Goal: Task Accomplishment & Management: Complete application form

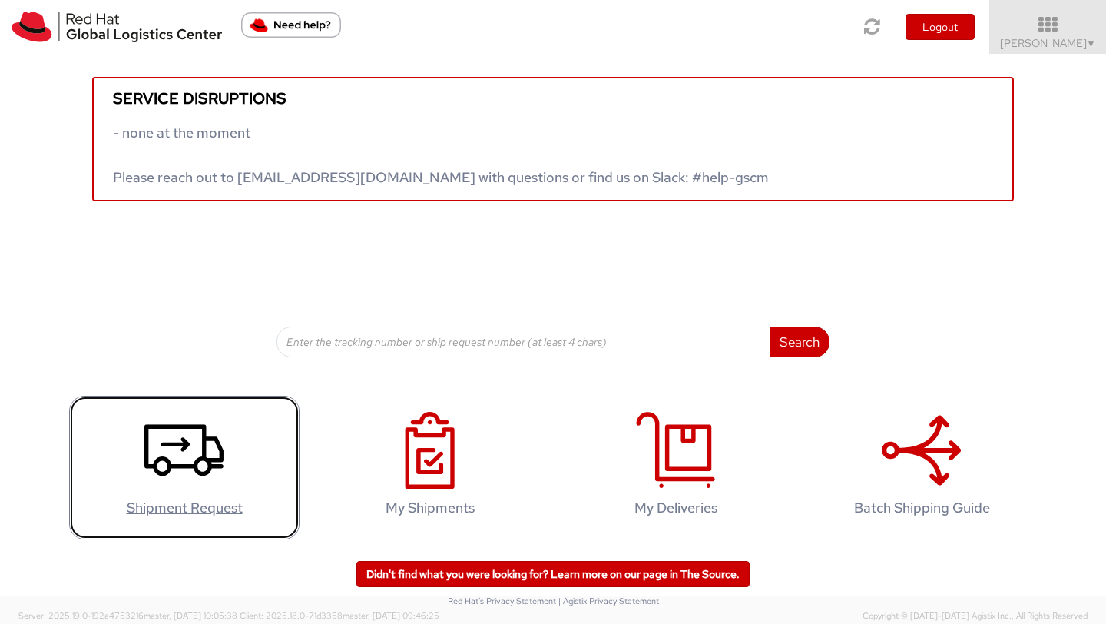
click at [186, 470] on icon at bounding box center [183, 450] width 79 height 77
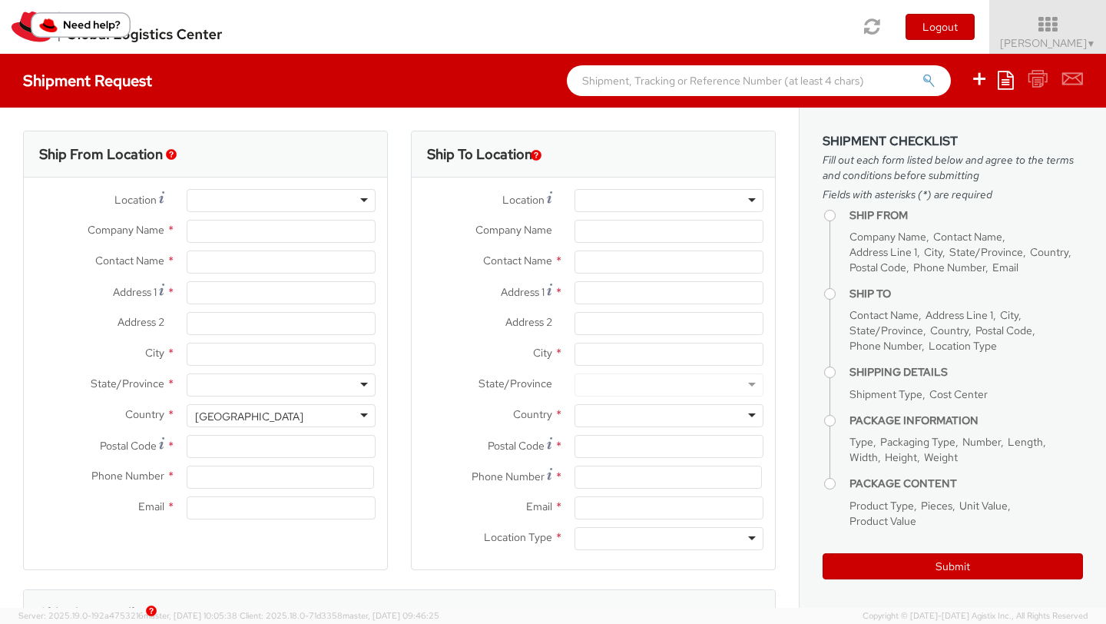
select select "522"
select select
click at [225, 197] on div at bounding box center [281, 200] width 189 height 23
click at [362, 202] on div at bounding box center [281, 200] width 189 height 23
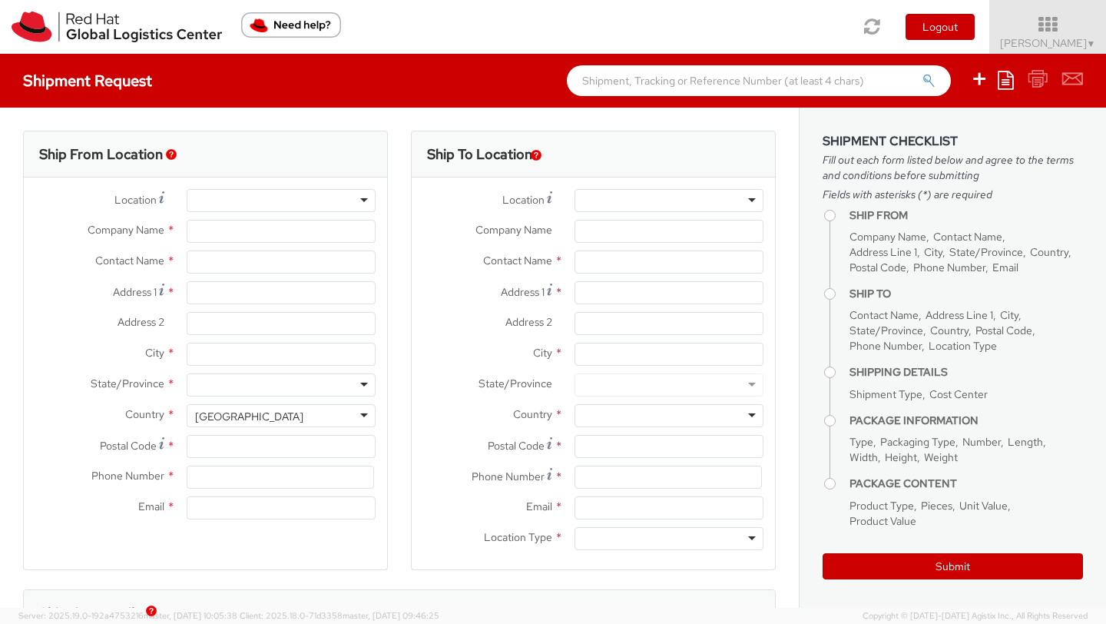
click at [359, 204] on div at bounding box center [281, 200] width 189 height 23
type input "Red Hat SRL"
type input "[PERSON_NAME]"
type input "Via Gustavo Fara 26"
type input "MILAN"
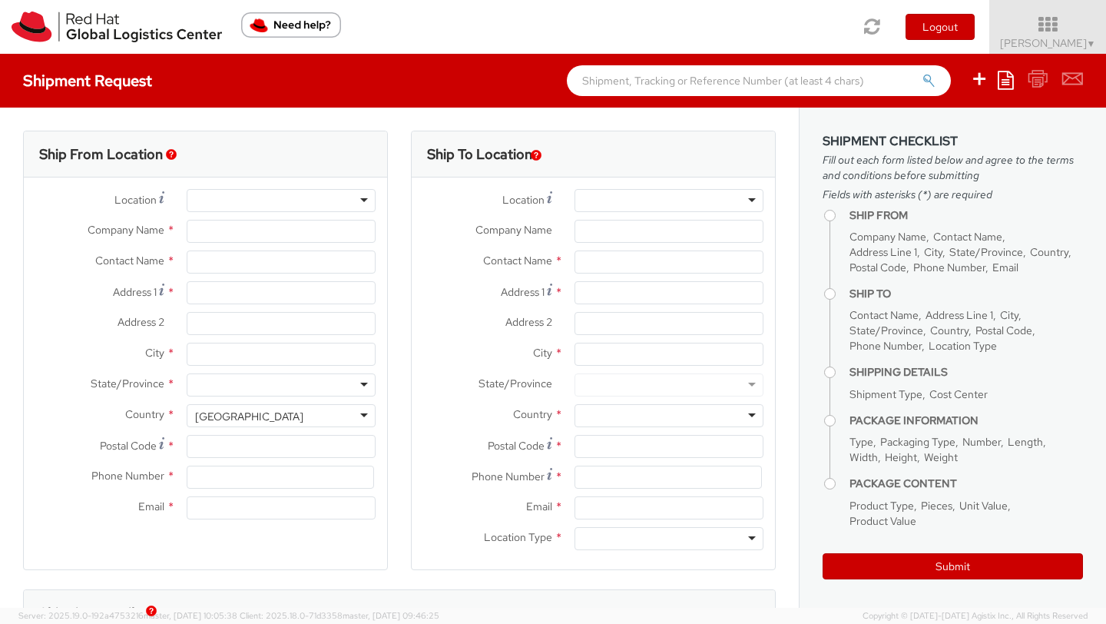
type input "20124"
type input "39 02 360 47601"
type input "vmordent@redhat.com"
select select "CM"
select select "KGS"
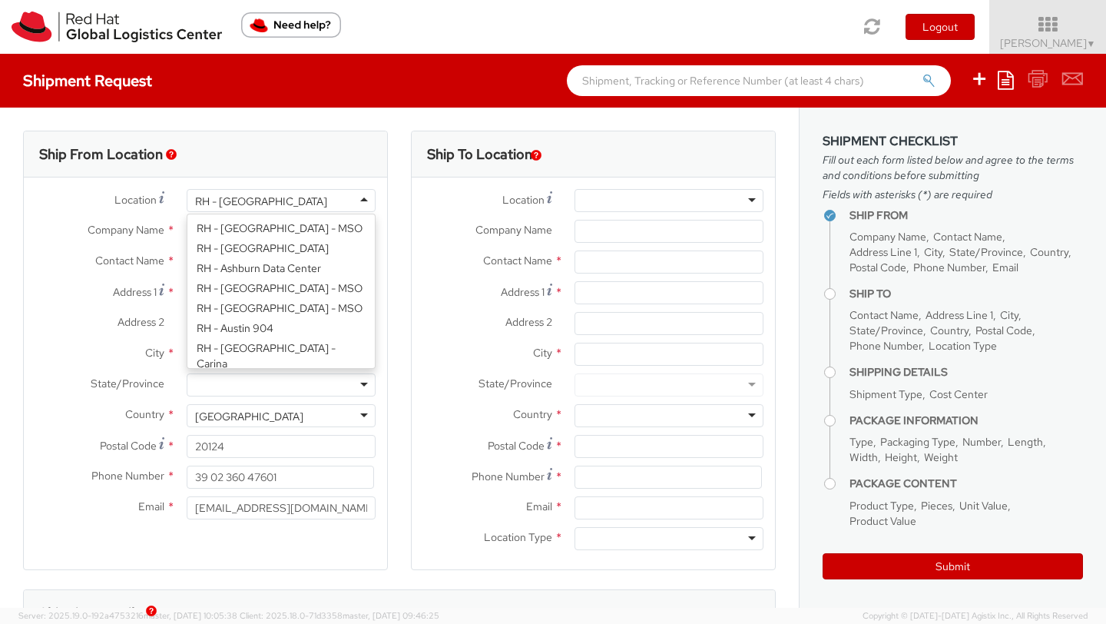
scroll to position [1446, 0]
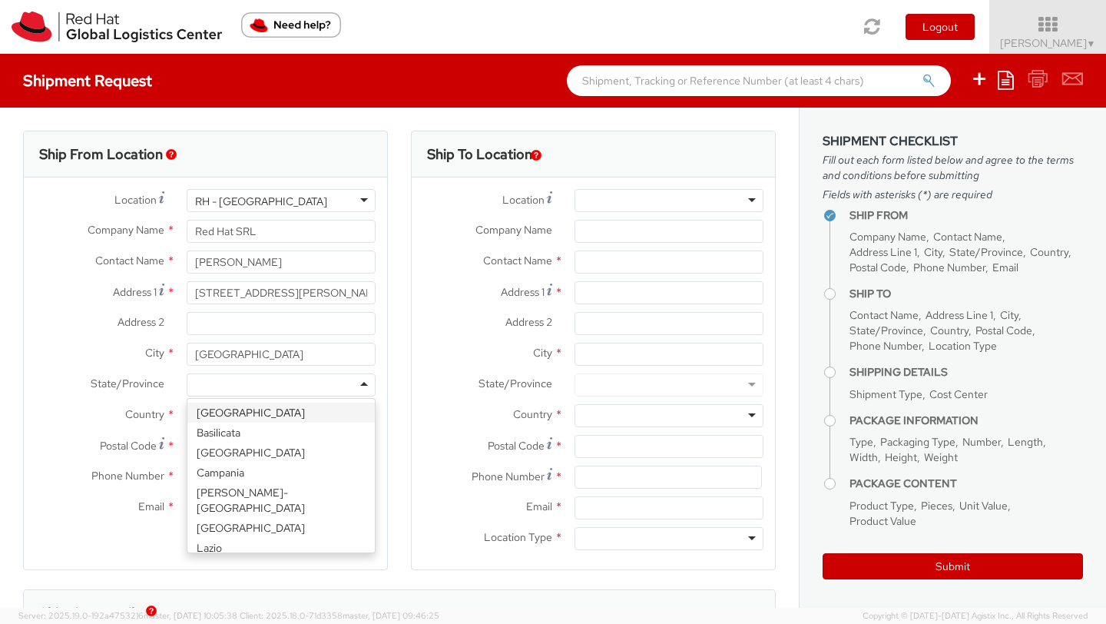
click at [237, 392] on div at bounding box center [281, 384] width 189 height 23
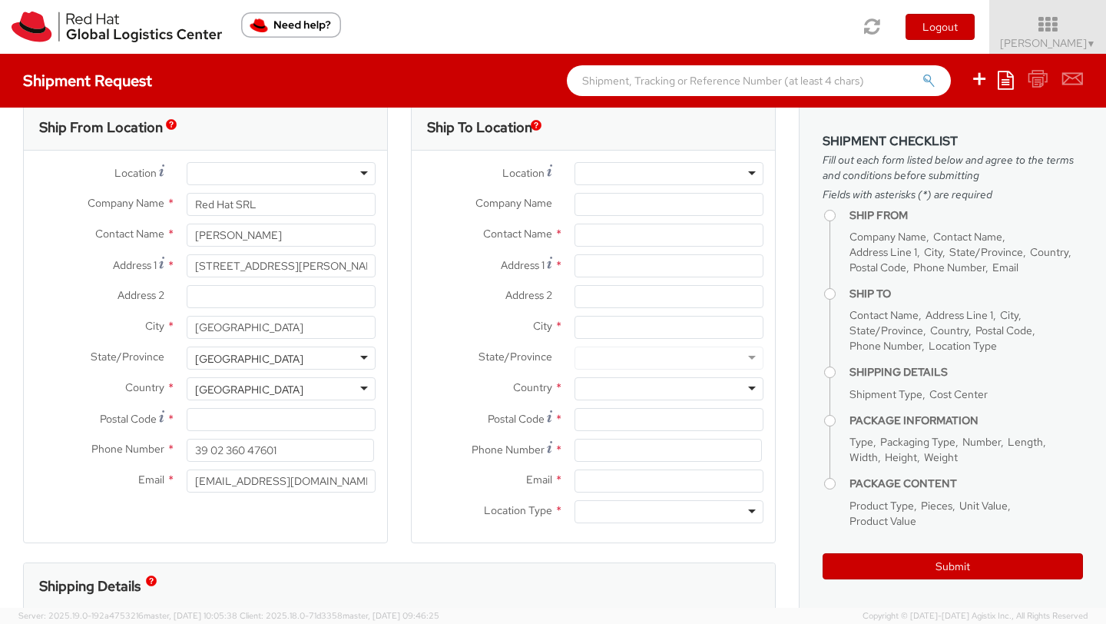
scroll to position [31, 0]
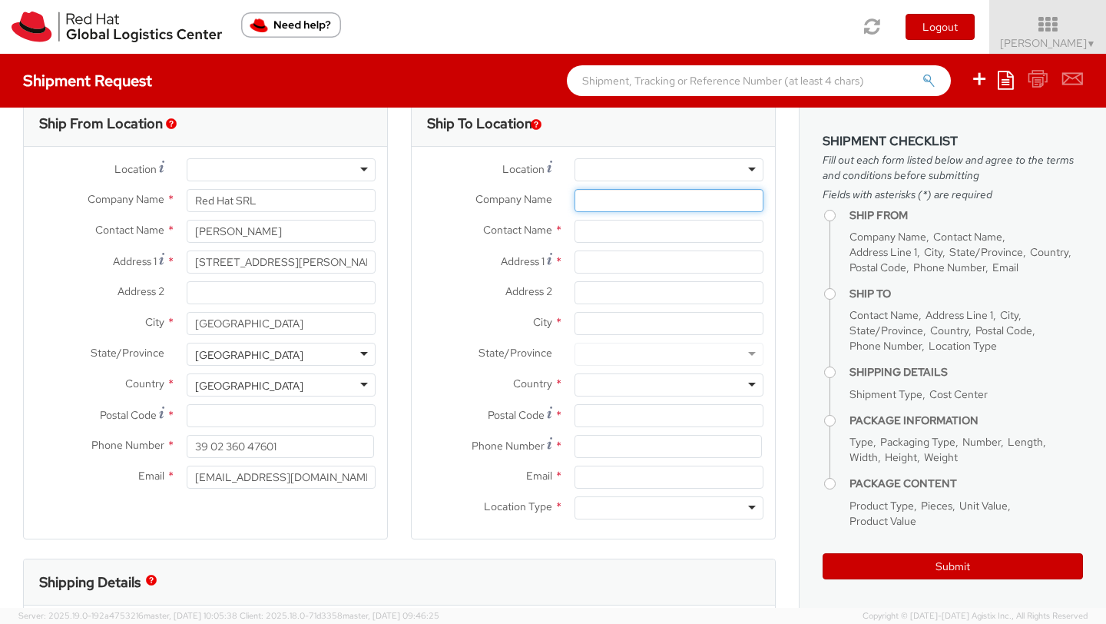
click at [592, 205] on input "Company Name *" at bounding box center [669, 200] width 189 height 23
paste input "Salone delle Colonne"
type input "Salone delle Colonne"
click at [625, 237] on input "text" at bounding box center [669, 231] width 189 height 23
paste input "Donatella Castelli s"
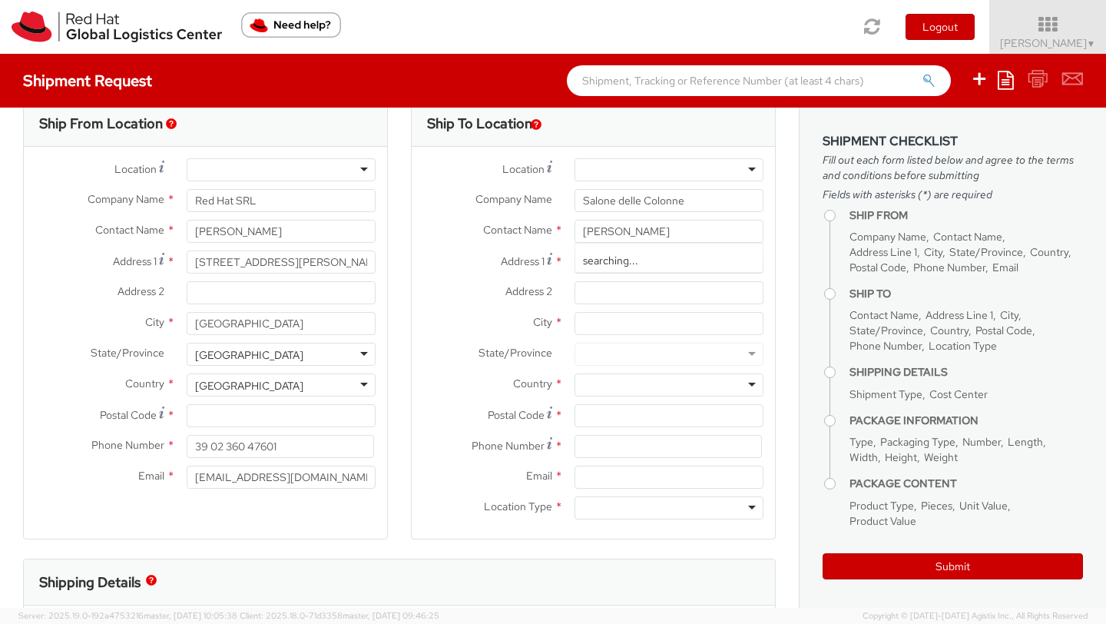
click at [612, 361] on div at bounding box center [669, 354] width 189 height 23
click at [674, 238] on input "Donatella Castelli" at bounding box center [669, 231] width 189 height 23
paste input "“Destination AI TD SYNNEX – 23 settembre”"
drag, startPoint x: 691, startPoint y: 234, endPoint x: 741, endPoint y: 235, distance: 50.7
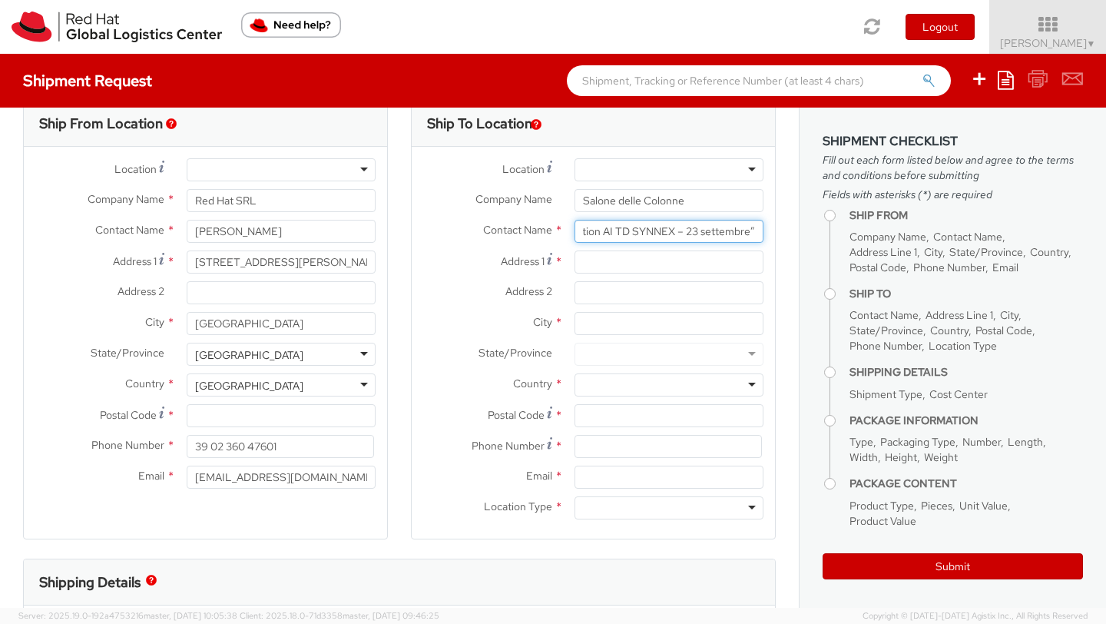
click at [741, 235] on input "Donatella Castelli -“Destination AI TD SYNNEX – 23 settembre”" at bounding box center [669, 231] width 189 height 23
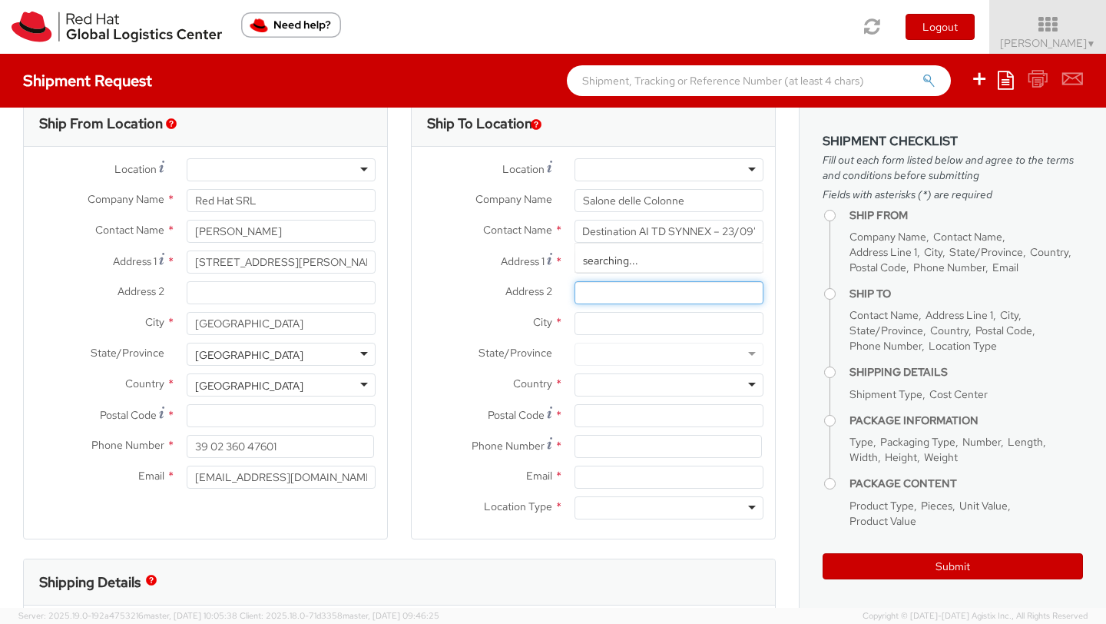
scroll to position [0, 0]
click at [694, 290] on input "Address 2 *" at bounding box center [669, 292] width 189 height 23
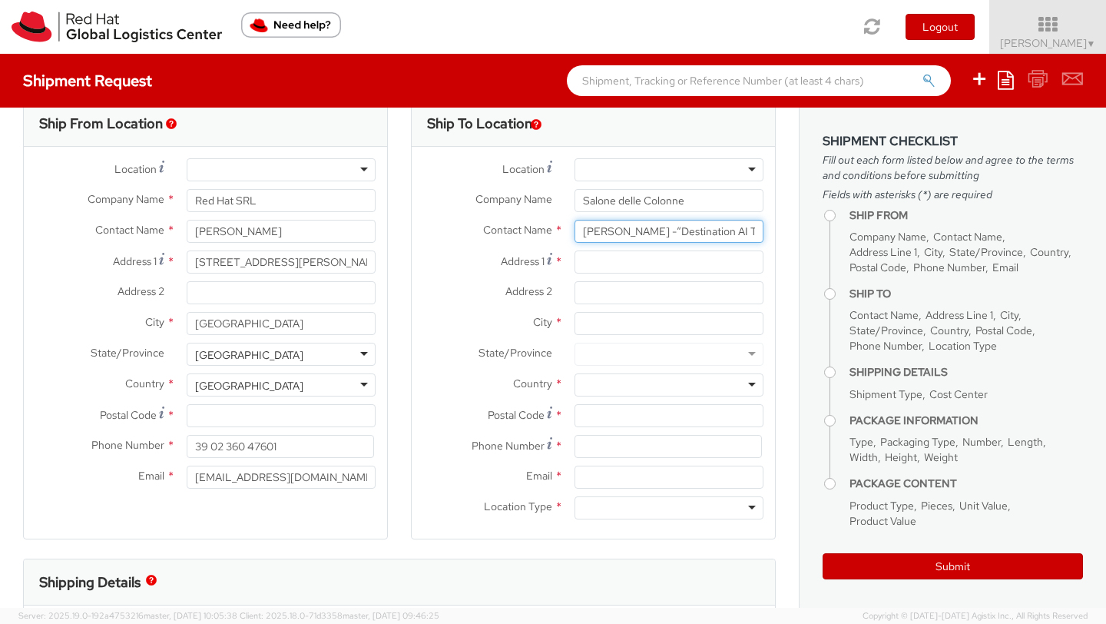
click at [667, 233] on input "Donatella Castelli -“Destination AI TD SYNNEX – 23/09”" at bounding box center [669, 231] width 189 height 23
click at [717, 236] on input "Donatella Castelli -“Destination AI TD SYNNEX – 23/09”" at bounding box center [669, 231] width 189 height 23
click at [744, 231] on input "Donatella Castelli -“Destination AI TD SYNNEX 23/09”" at bounding box center [669, 231] width 189 height 23
click at [734, 232] on input "Donatella Castelli -“Destination AI TD SYNNEX 23/09”" at bounding box center [669, 231] width 189 height 23
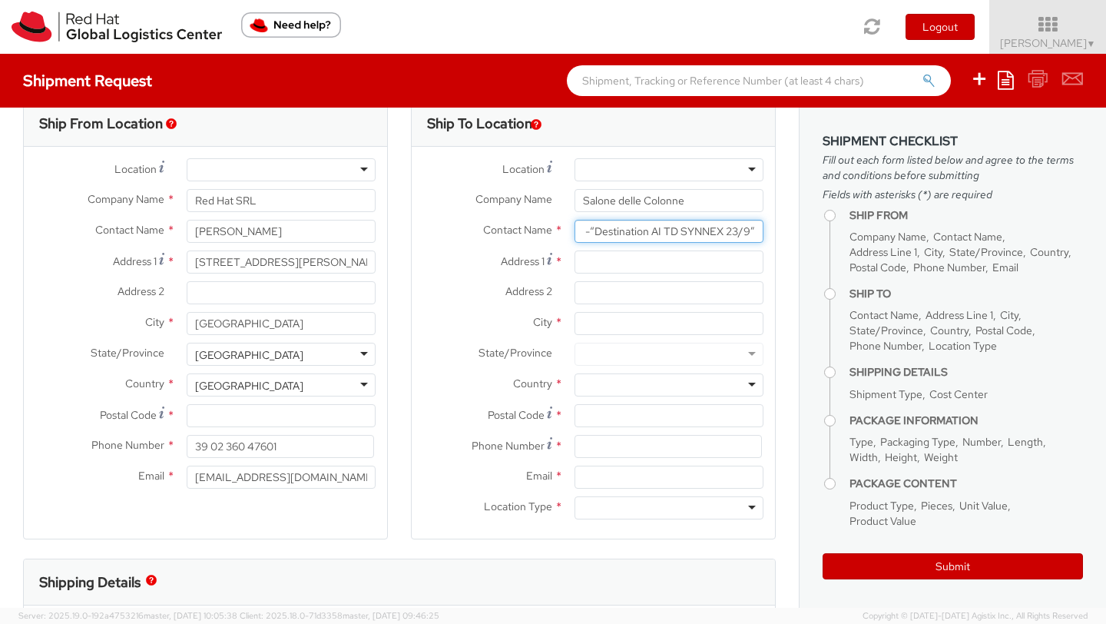
scroll to position [0, 88]
click at [745, 234] on input "Donatella Castelli -“Destination AI TD SYNNEX 23/9”" at bounding box center [669, 231] width 189 height 23
type input "Donatella Castelli -“Destination AI TD SYNNEX 23/9"
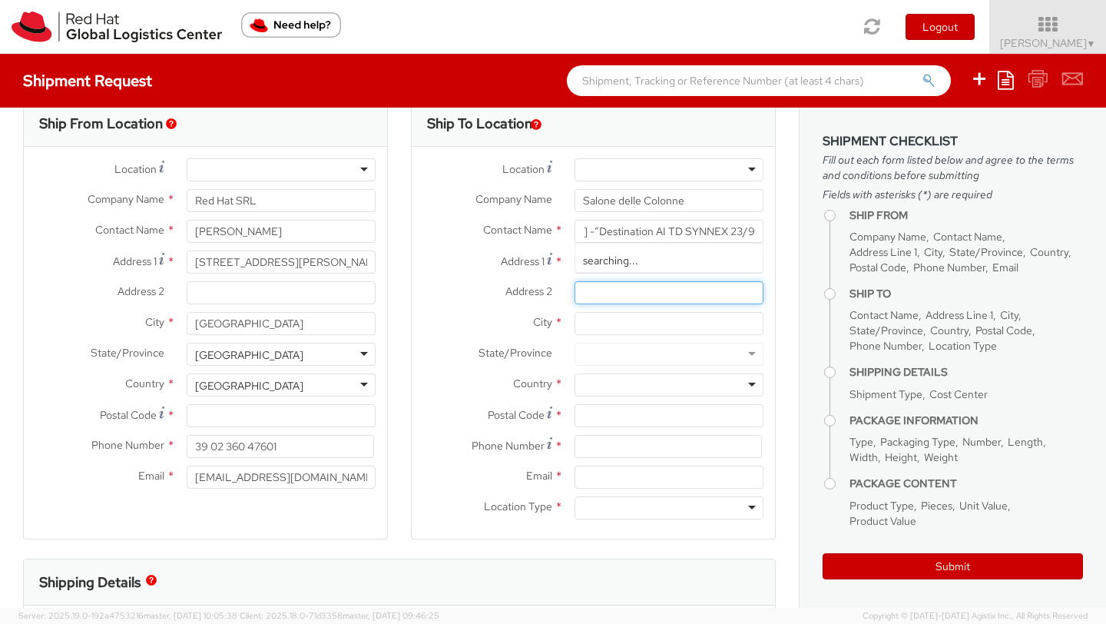
click at [727, 291] on input "Address 2 *" at bounding box center [669, 292] width 189 height 23
click at [596, 261] on input "Address 1 *" at bounding box center [669, 261] width 189 height 23
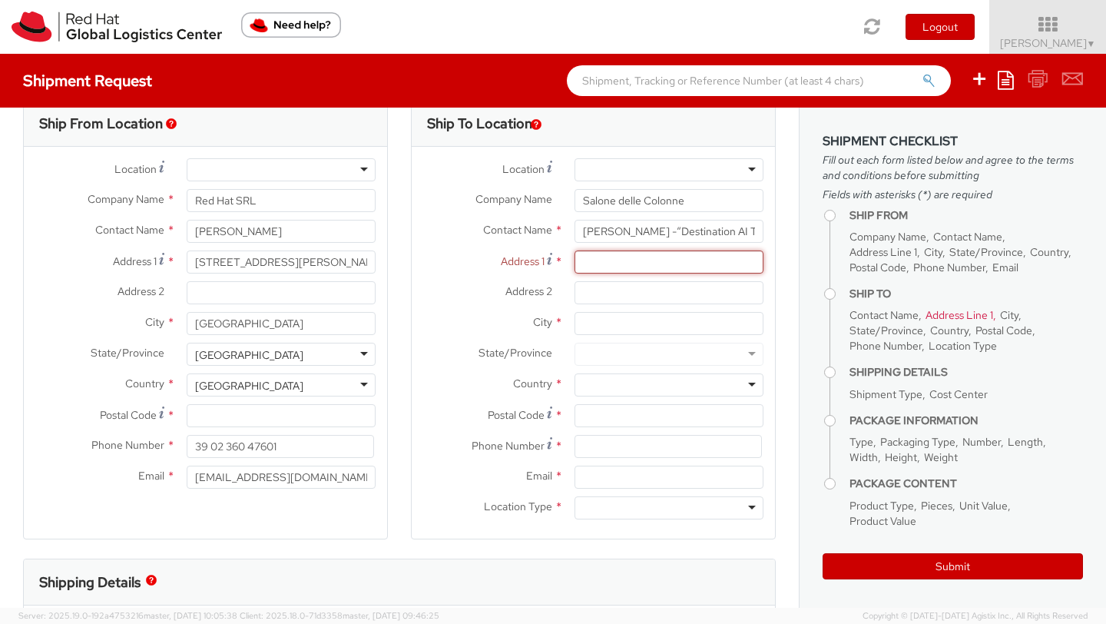
paste input "Piazza Guglielmo Marconi, 26/D"
type input "Piazza Guglielmo Marconi, 26/D"
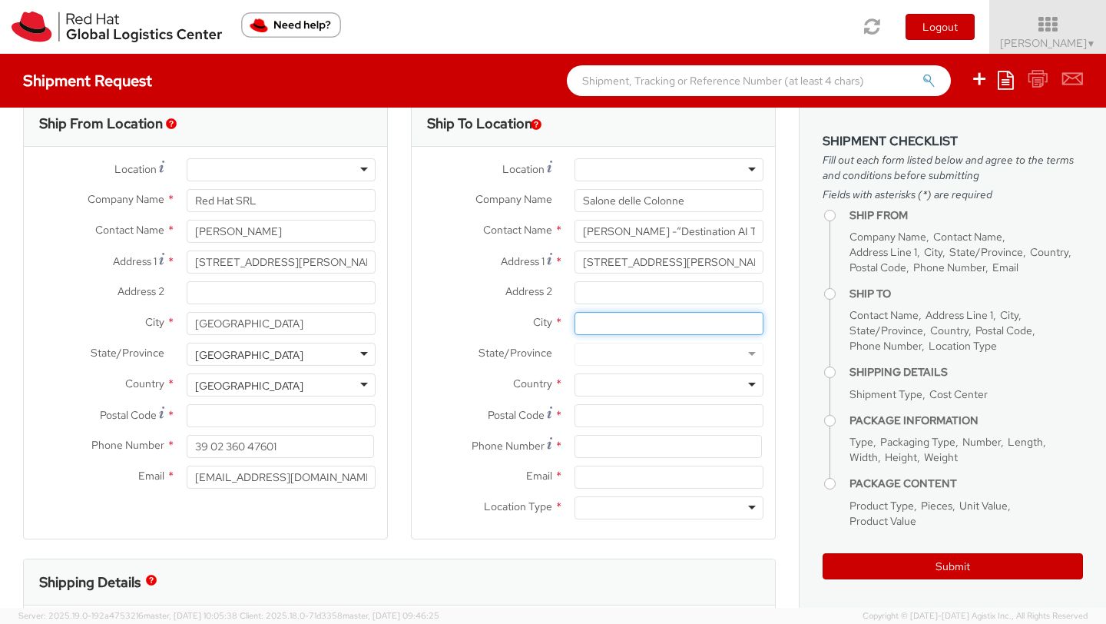
click at [584, 320] on input "City *" at bounding box center [669, 323] width 189 height 23
type input "Roma"
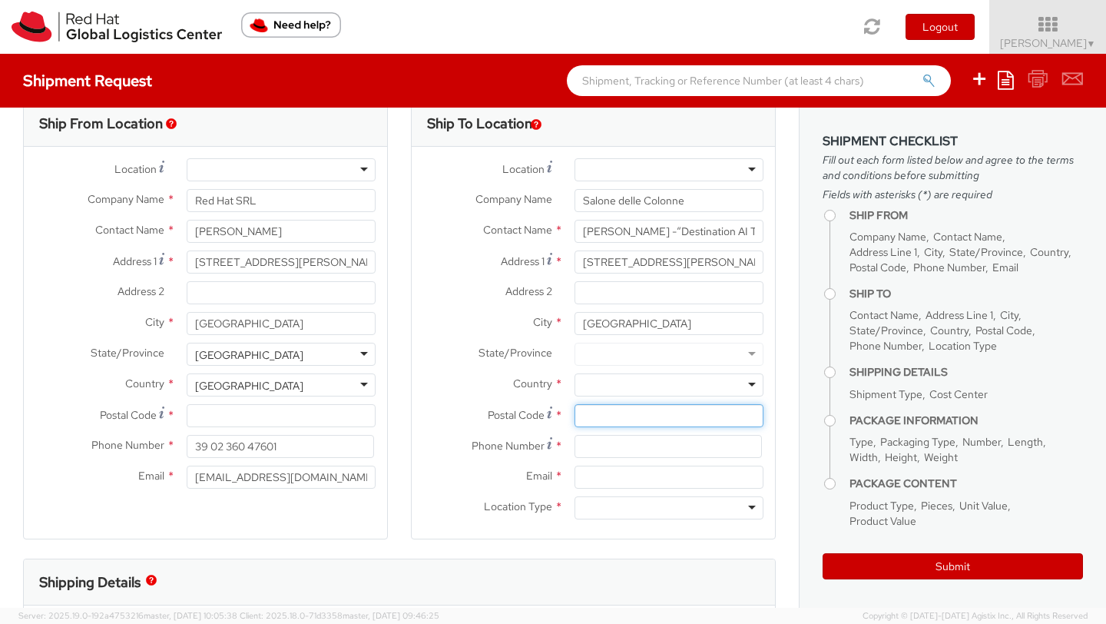
click at [584, 420] on input "Postal Code *" at bounding box center [669, 415] width 189 height 23
type input "00144"
click at [603, 389] on div at bounding box center [669, 384] width 189 height 23
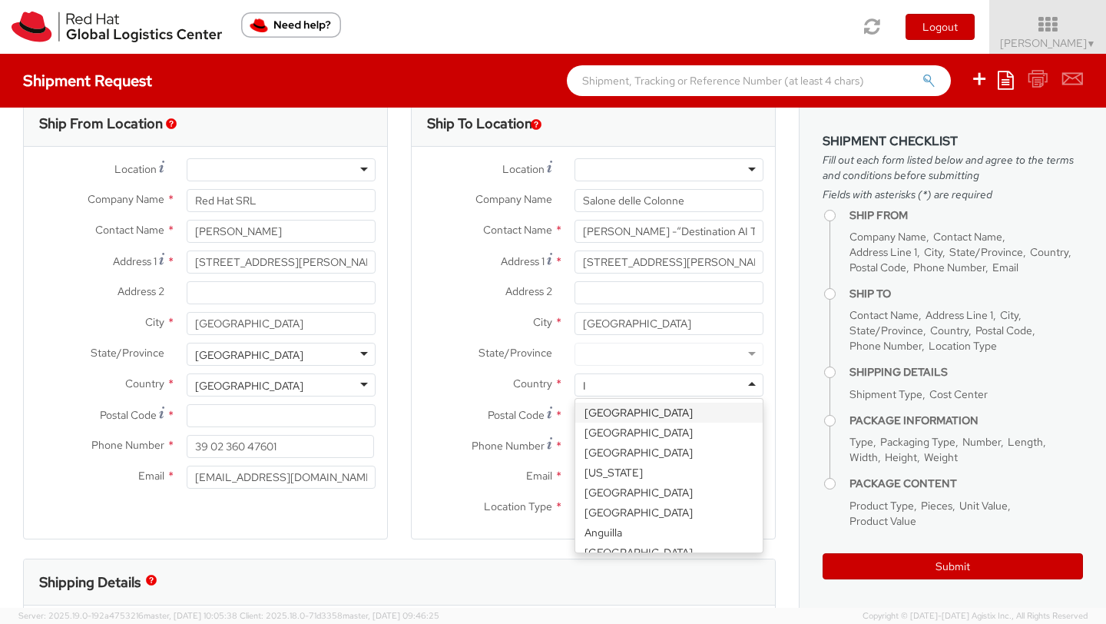
type input "IT"
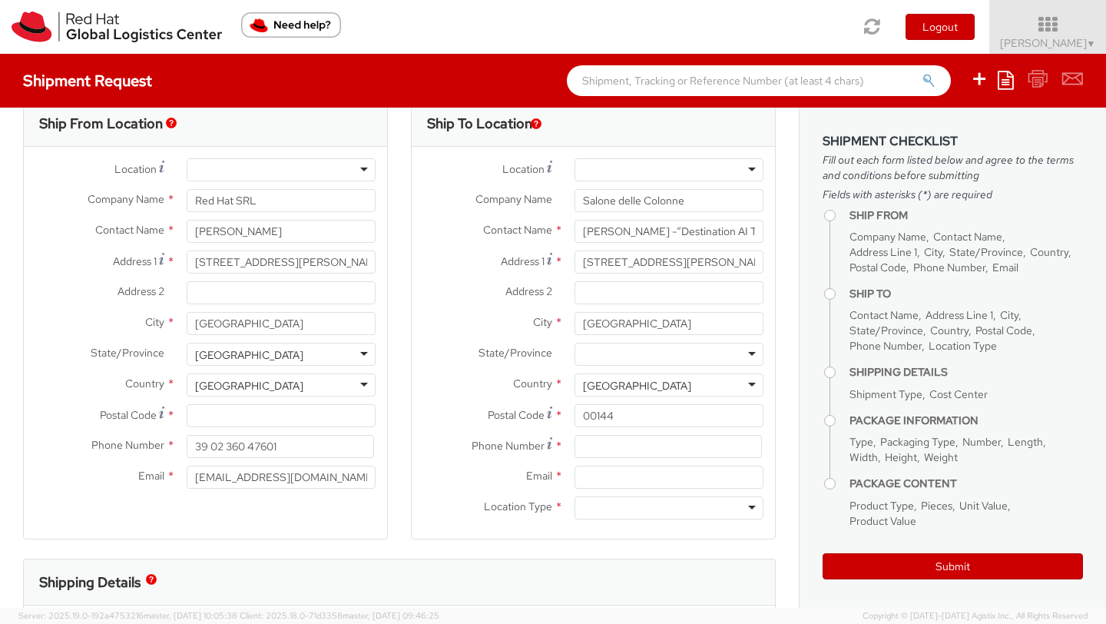
scroll to position [52, 0]
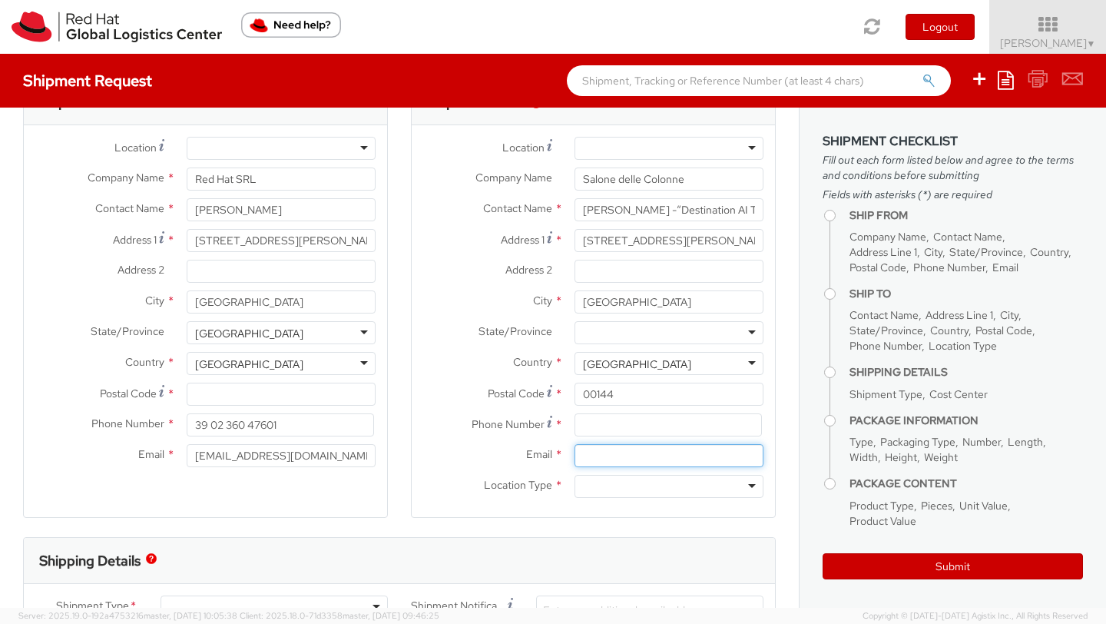
click at [582, 455] on input "Email *" at bounding box center [669, 455] width 189 height 23
paste input "segreteria-tdsynnex@otto-collider.com"
type input "segreteria-tdsynnex@otto-collider.com"
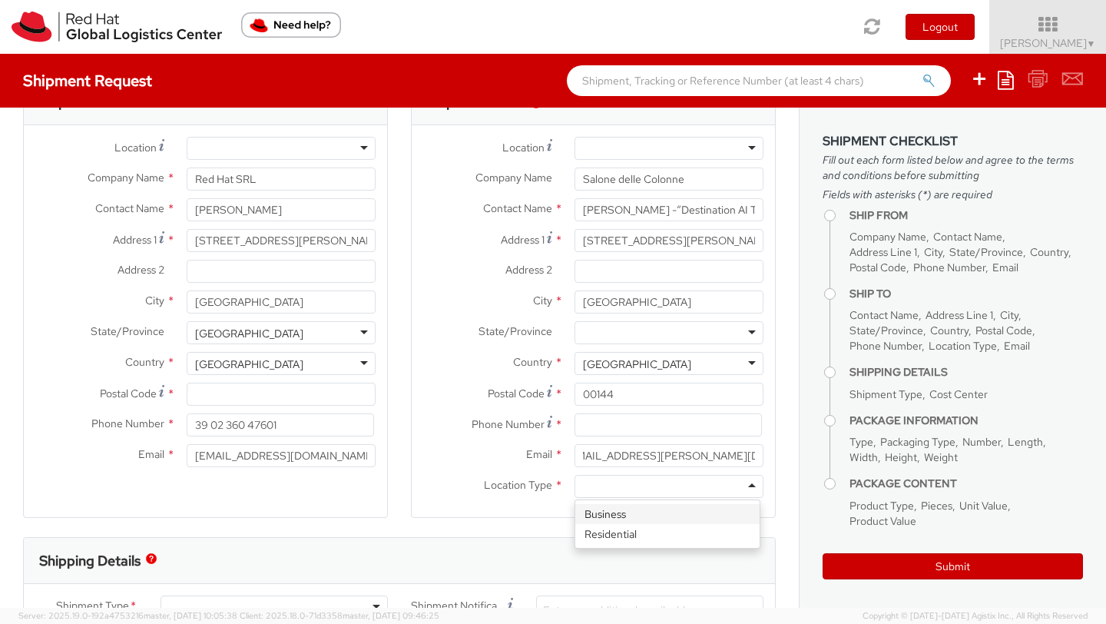
scroll to position [0, 0]
click at [581, 479] on div at bounding box center [669, 486] width 189 height 23
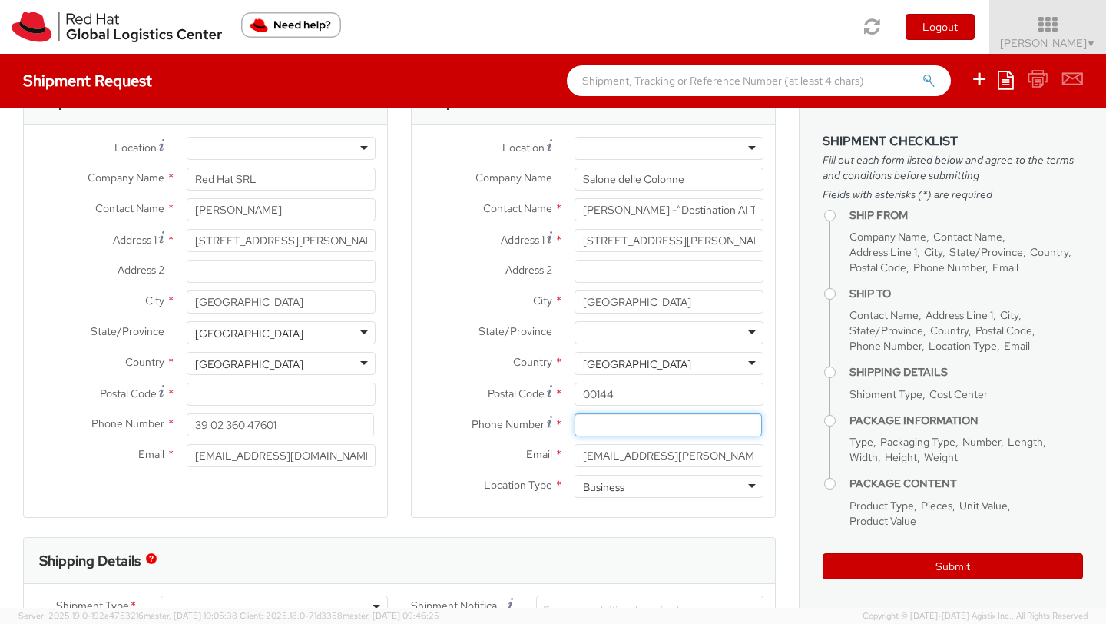
click at [598, 425] on input at bounding box center [668, 424] width 187 height 23
paste input "+39 393 3300167"
click at [598, 429] on input "+39 393 3300167" at bounding box center [668, 424] width 187 height 23
type input "393 3300167"
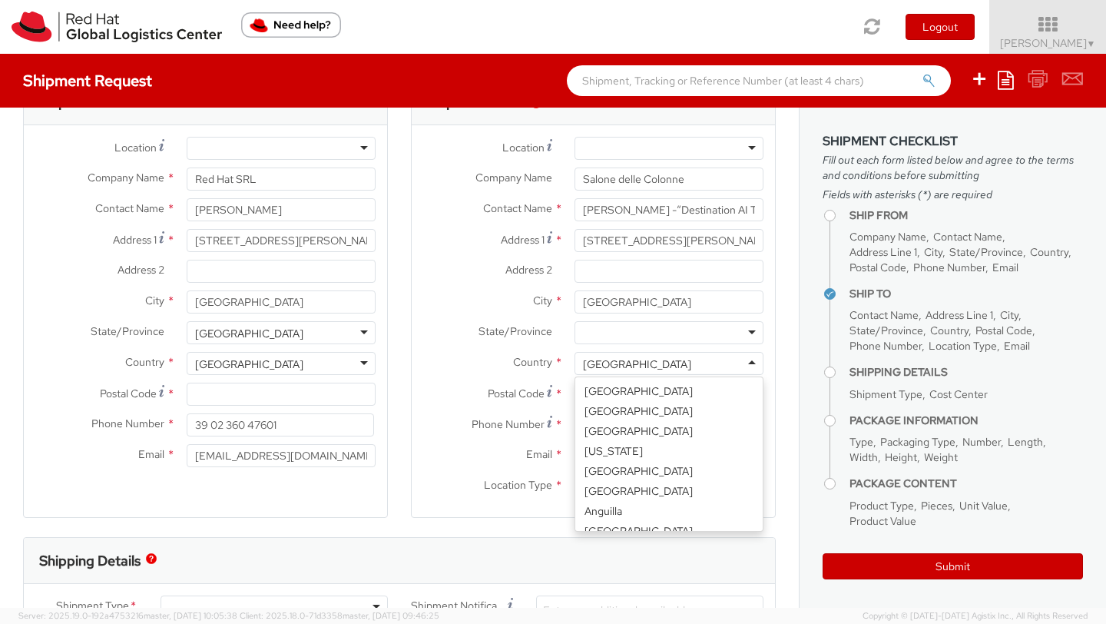
click at [721, 368] on div "Italy" at bounding box center [669, 363] width 189 height 23
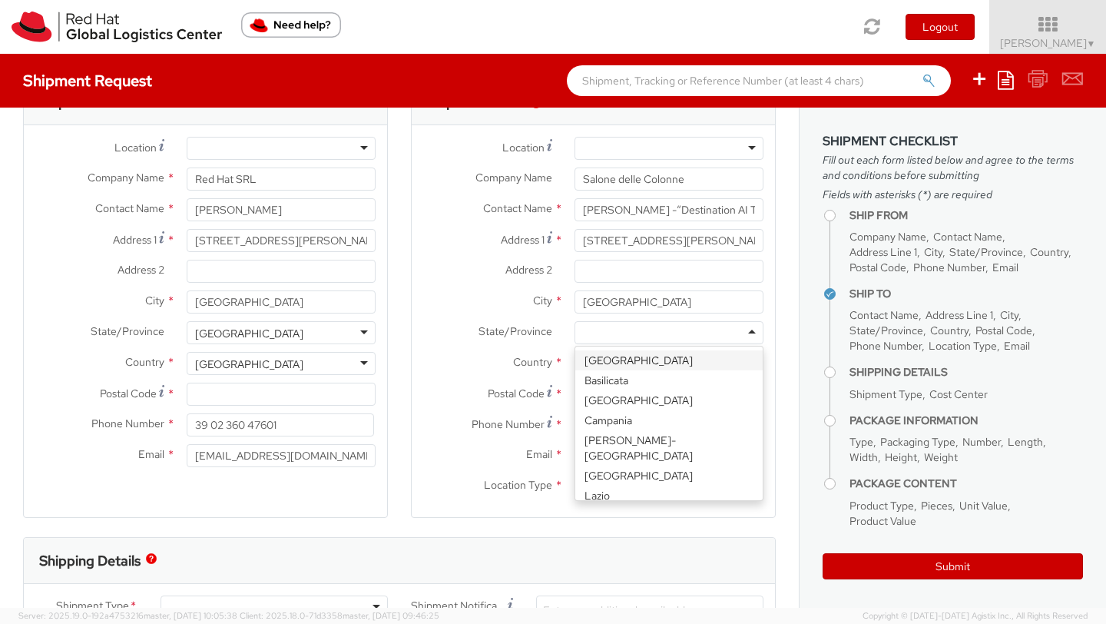
click at [718, 336] on div at bounding box center [669, 332] width 189 height 23
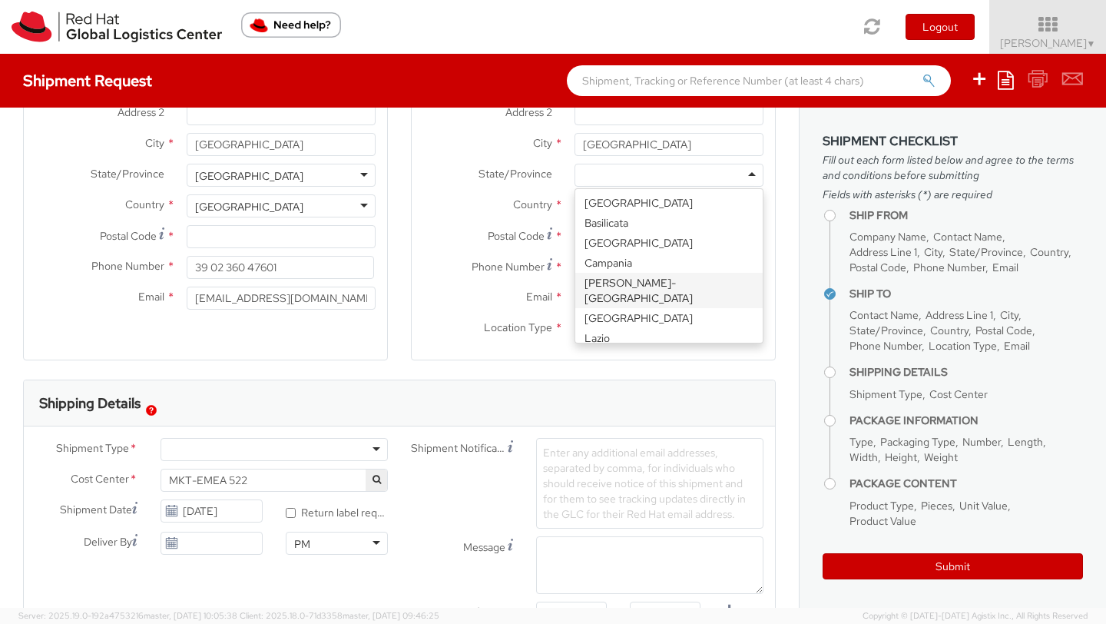
scroll to position [210, 0]
click at [366, 446] on div at bounding box center [274, 448] width 227 height 23
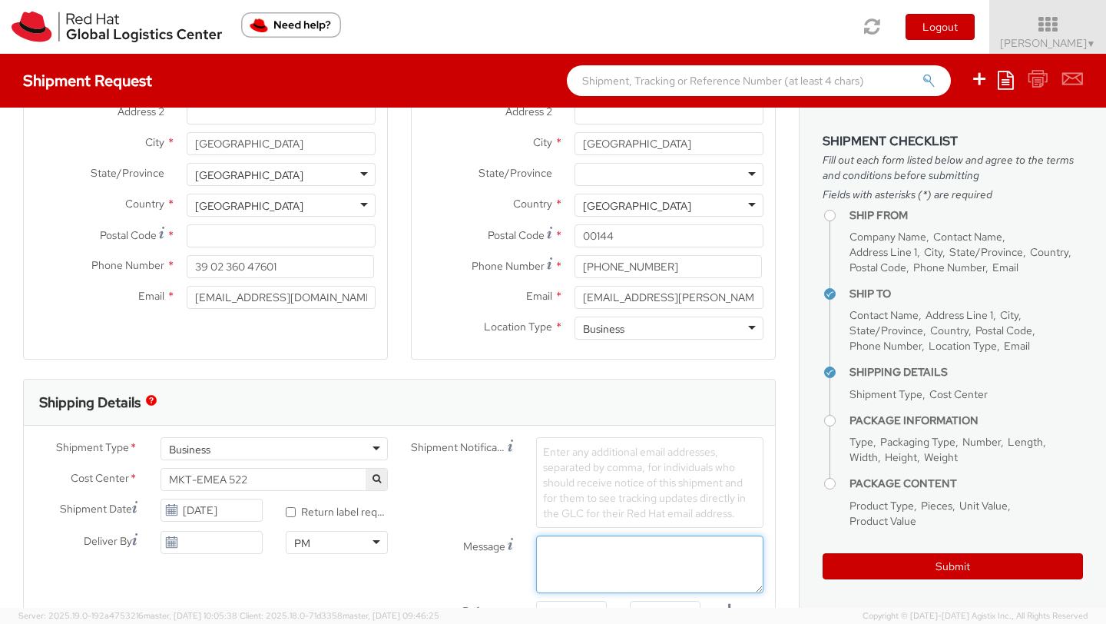
click at [554, 555] on textarea "Message" at bounding box center [649, 564] width 227 height 58
paste textarea "+39 393 3300167"
type textarea "+39 393 3300167"
drag, startPoint x: 629, startPoint y: 549, endPoint x: 456, endPoint y: 543, distance: 172.9
click at [456, 543] on div "Message +39 393 3300167" at bounding box center [587, 564] width 376 height 58
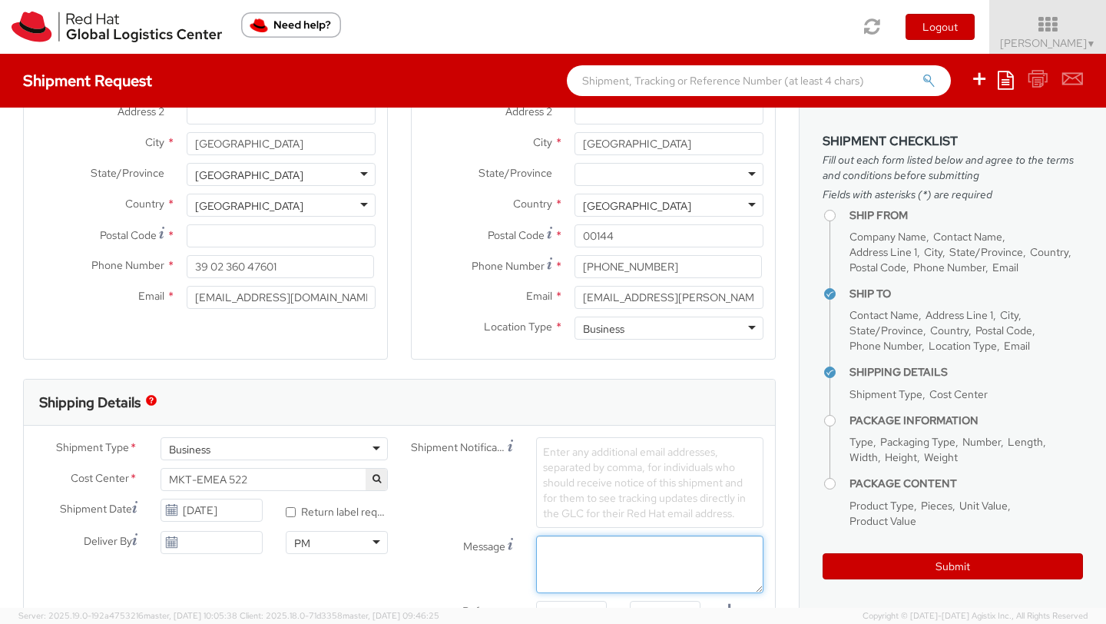
paste textarea "Destination AI TD SYNNEX – 23 settembre”"
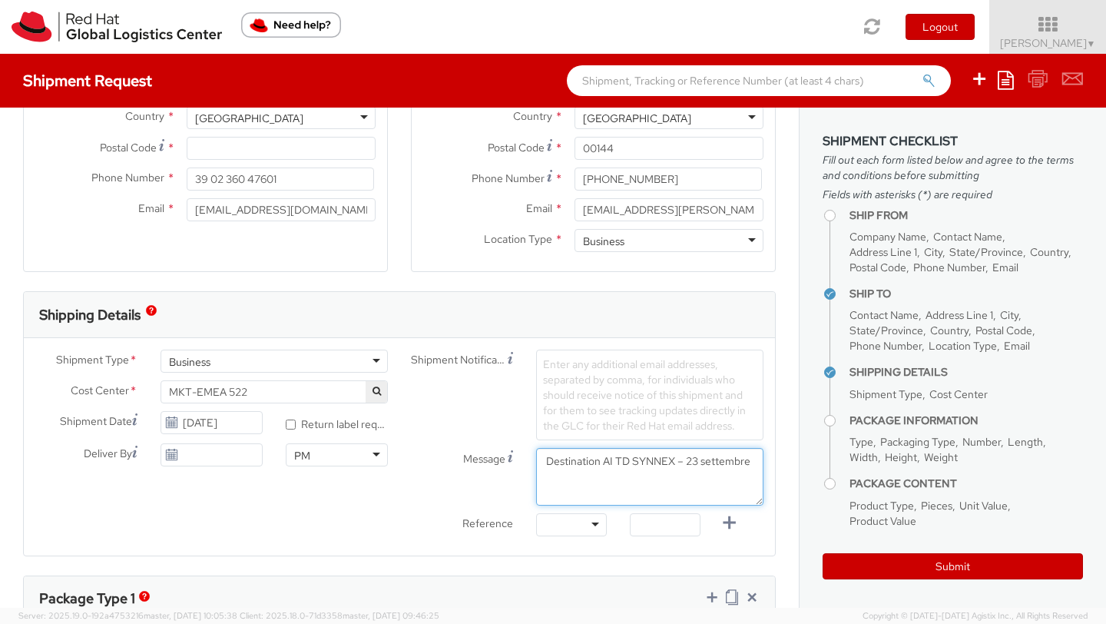
scroll to position [300, 0]
type textarea "Destination AI TD SYNNEX – 23 settembre - Materiale RED HAT"
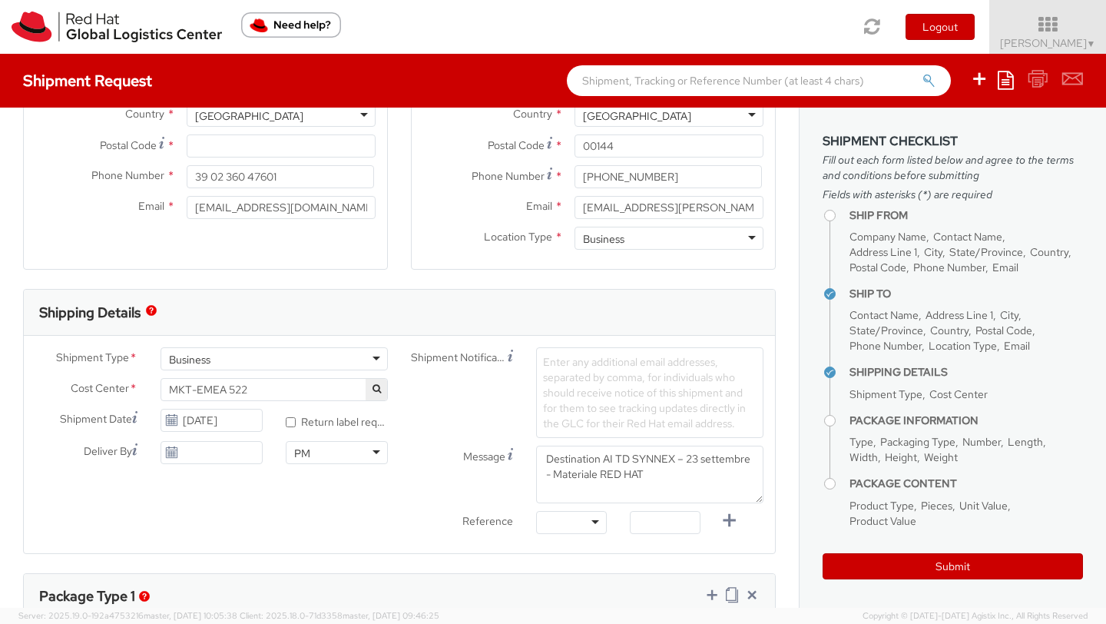
click at [325, 501] on div "Shipment Type * Business Business Batch Business Cost Center * MKT-EMEA 522 MKT…" at bounding box center [399, 444] width 751 height 194
click at [221, 428] on input "09/15/2025" at bounding box center [212, 420] width 102 height 23
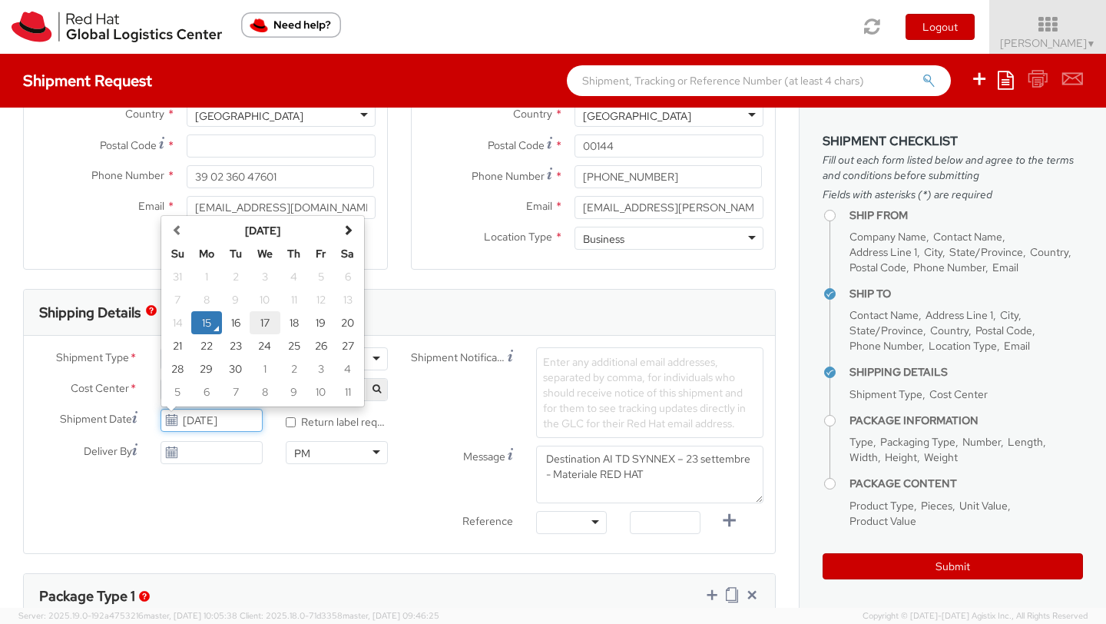
click at [257, 329] on td "17" at bounding box center [265, 322] width 31 height 23
type input "09/17/2025"
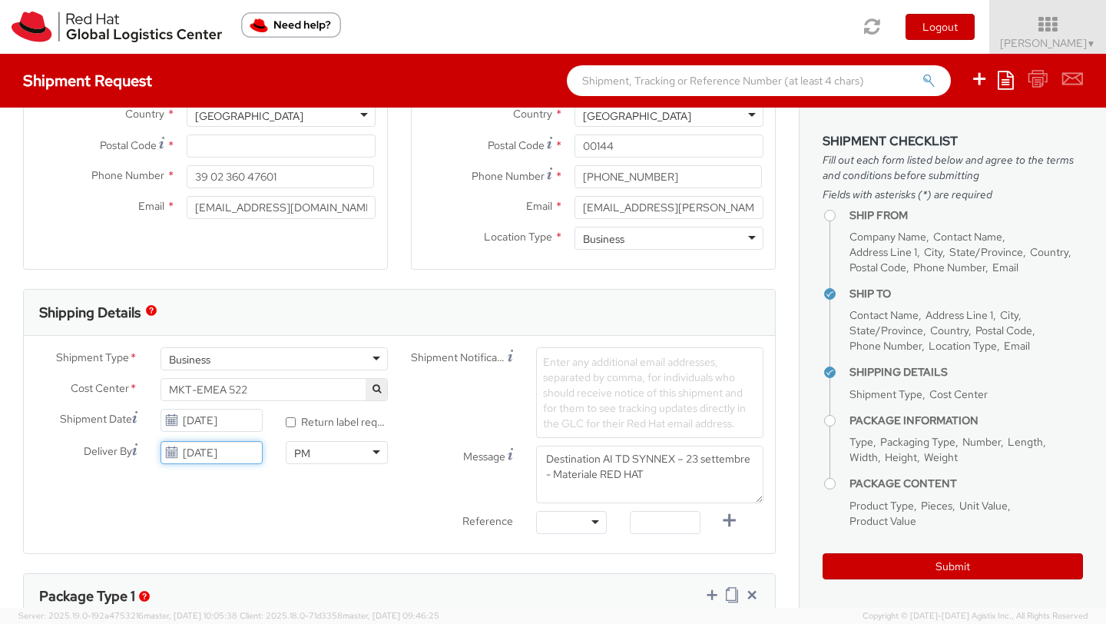
click at [216, 460] on input "09/15/2025" at bounding box center [212, 452] width 102 height 23
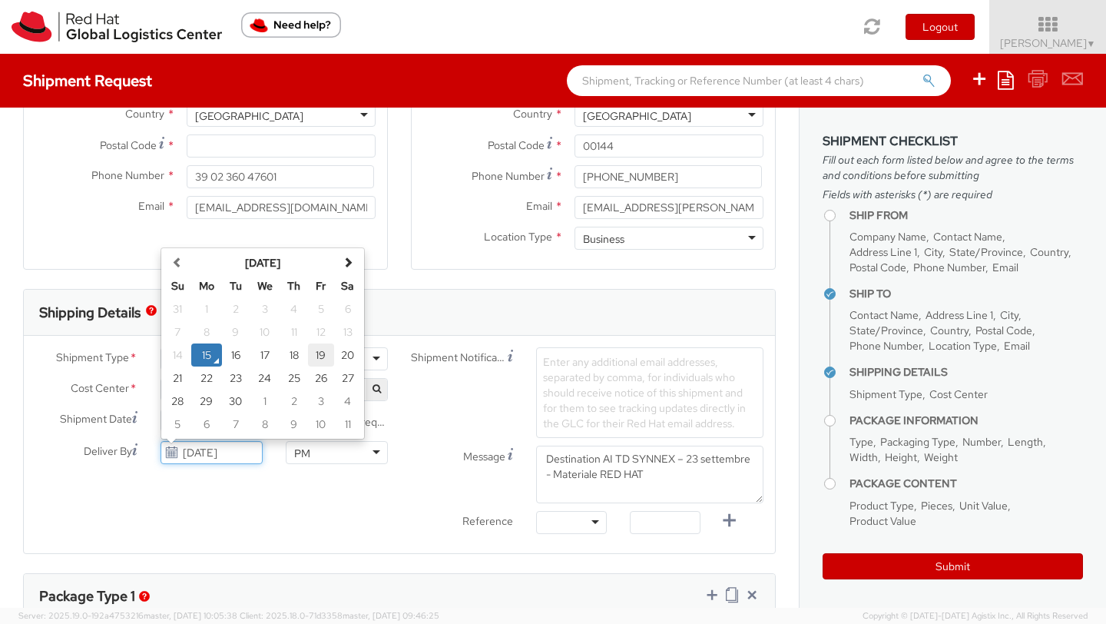
click at [326, 347] on td "19" at bounding box center [321, 354] width 27 height 23
type input "09/19/2025"
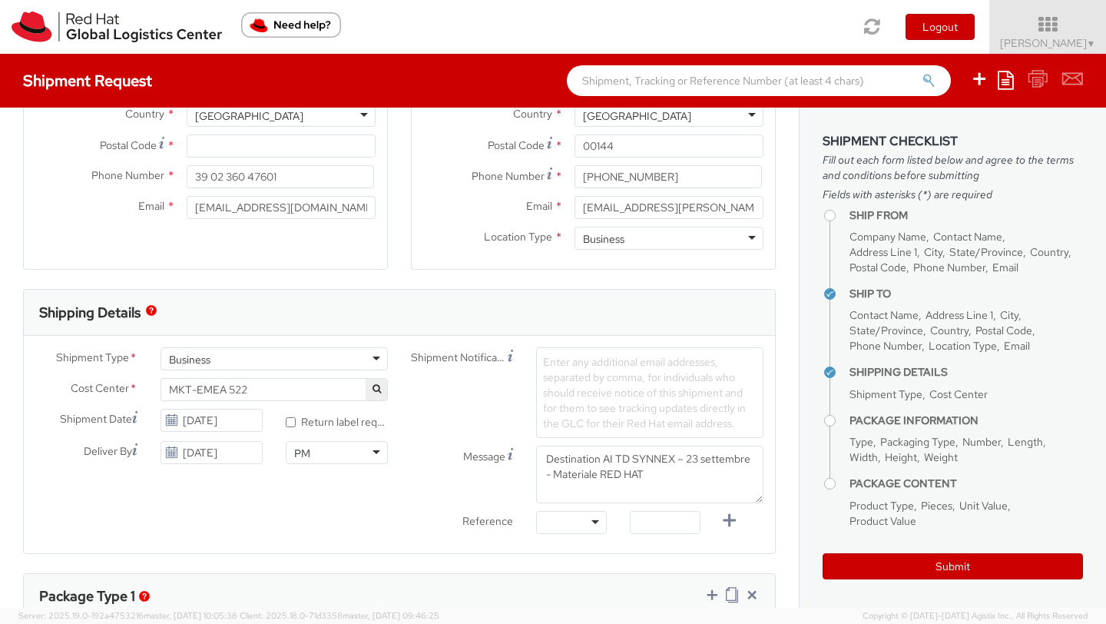
click at [348, 459] on div "PM" at bounding box center [337, 452] width 102 height 23
click at [263, 488] on div "Shipment Type * Business Business Batch Business Cost Center * MKT-EMEA 522 MKT…" at bounding box center [399, 444] width 751 height 194
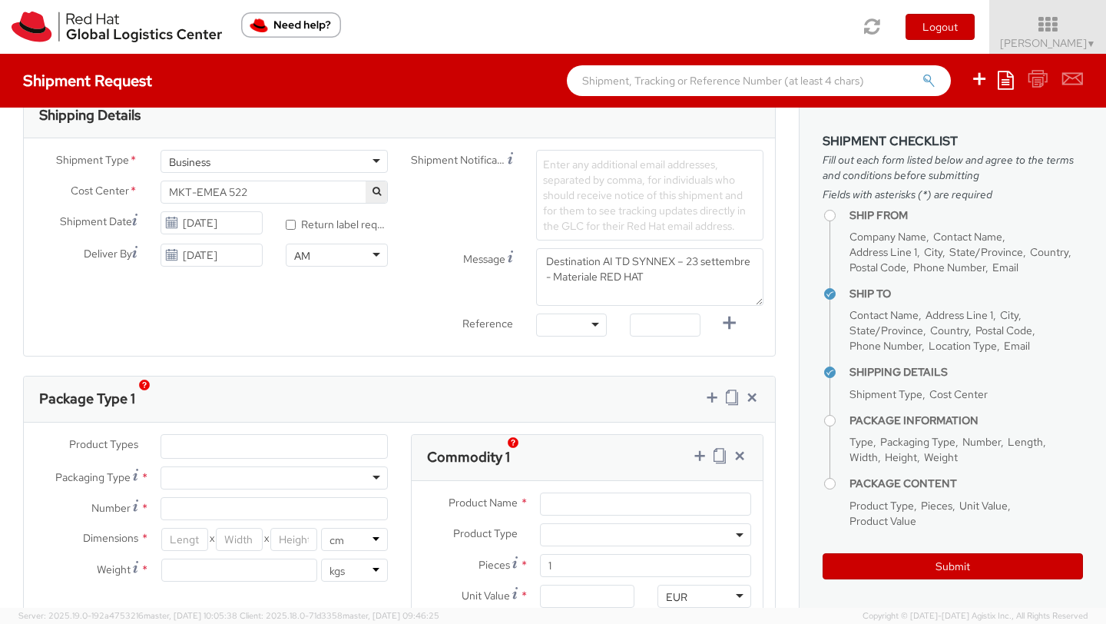
scroll to position [512, 0]
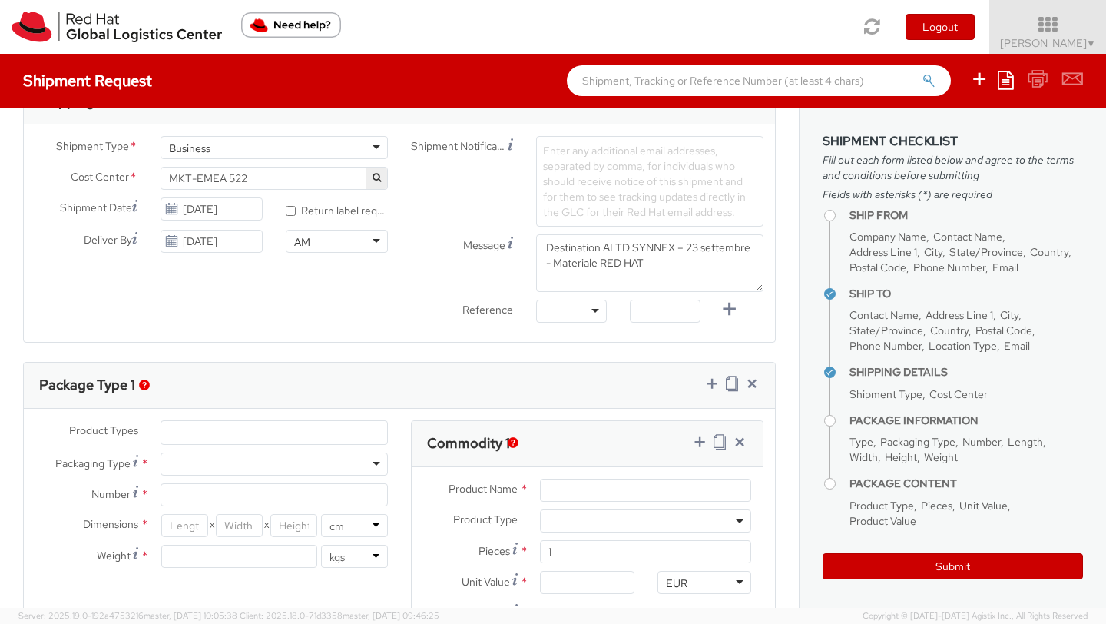
click at [285, 449] on div "Product Types * Documents Docking Station Laptop Monitor Other Hardware Server …" at bounding box center [212, 501] width 376 height 163
click at [240, 475] on div at bounding box center [274, 463] width 227 height 23
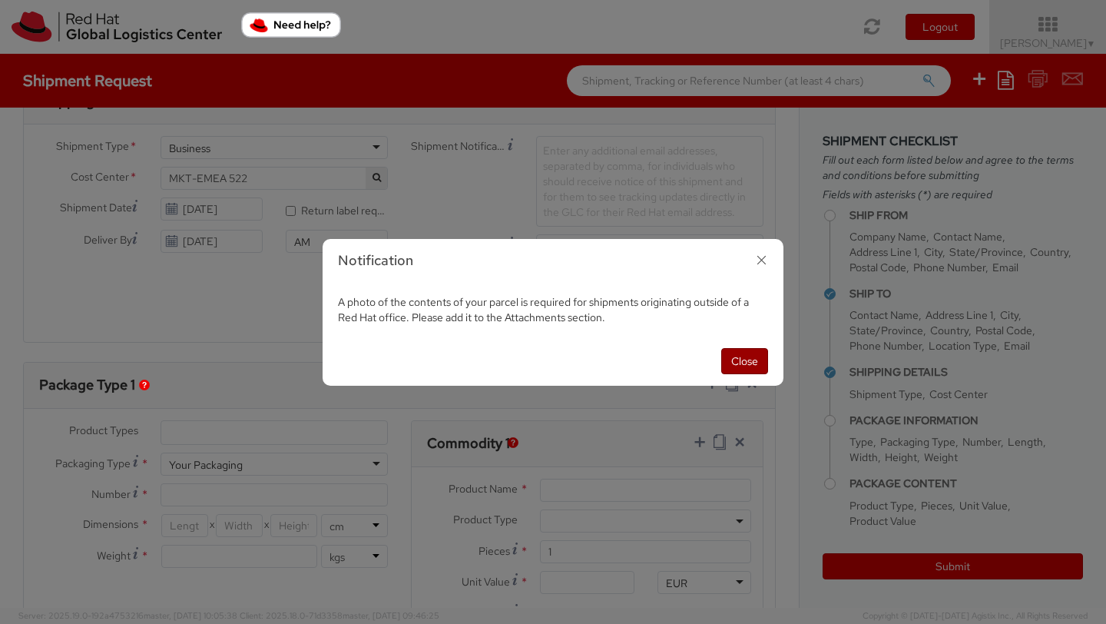
click at [738, 363] on button "Close" at bounding box center [744, 361] width 47 height 26
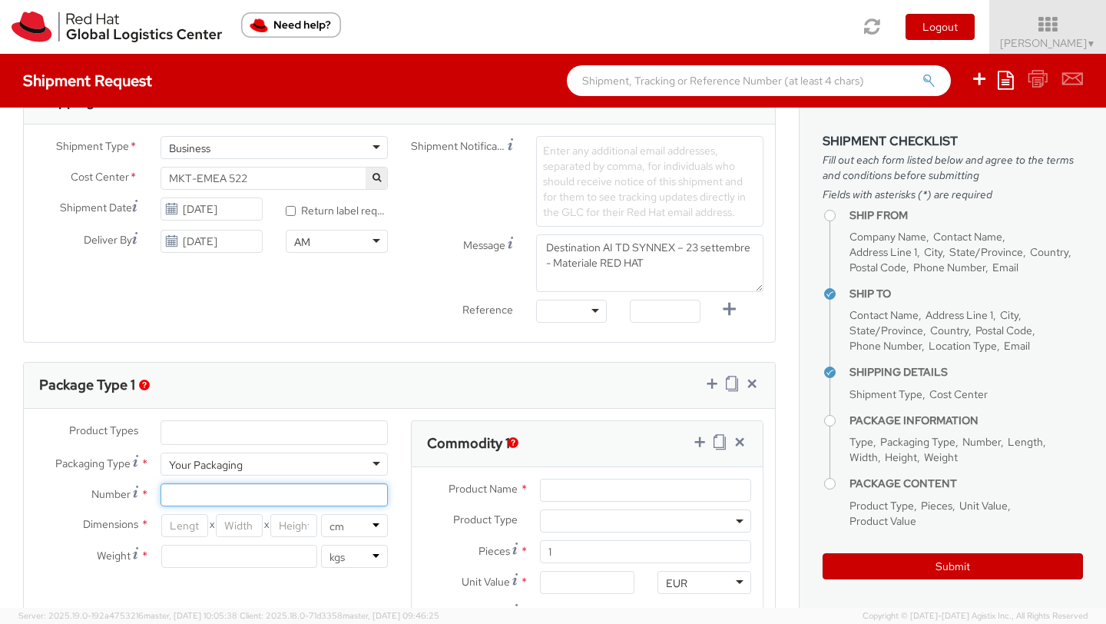
click at [175, 502] on input "Number *" at bounding box center [274, 494] width 227 height 23
type input "1"
click at [185, 532] on input "number" at bounding box center [184, 525] width 47 height 23
type input "38"
click at [239, 519] on input "number" at bounding box center [239, 525] width 47 height 23
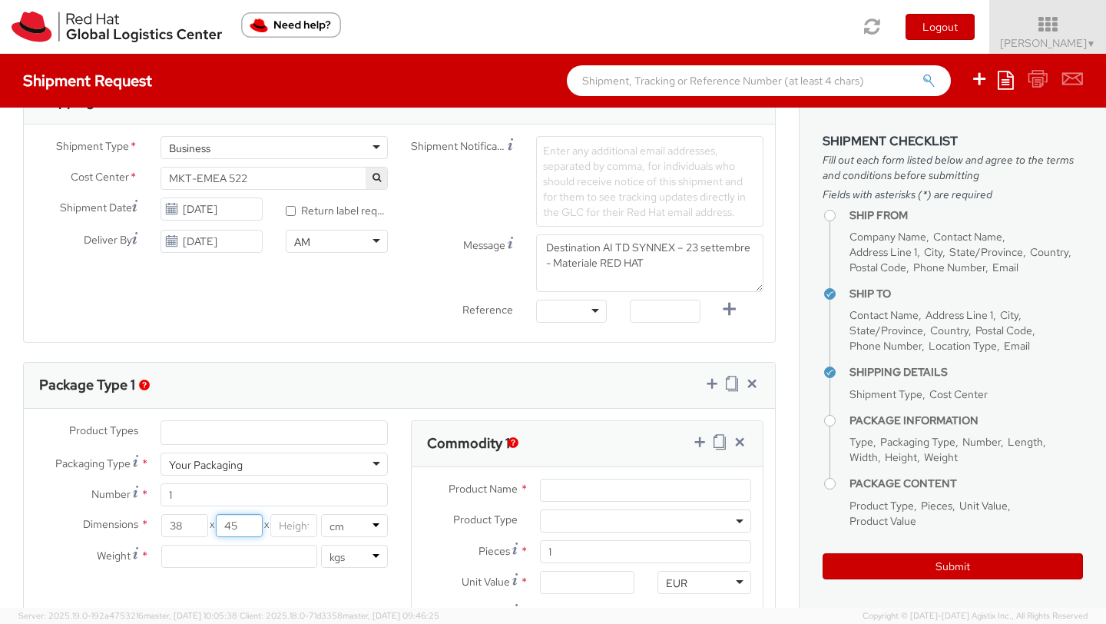
type input "45"
click at [282, 527] on input "number" at bounding box center [293, 525] width 47 height 23
type input "28"
click at [256, 555] on input "number" at bounding box center [239, 556] width 156 height 23
type input "6"
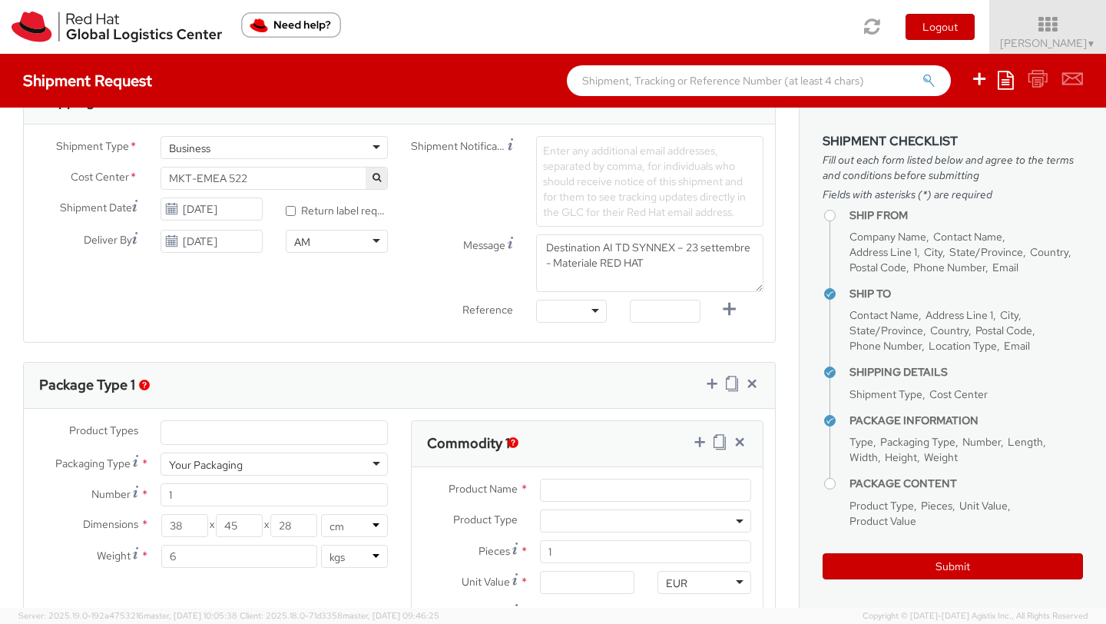
click at [58, 578] on div "Product Types * Documents Docking Station Laptop Monitor Other Hardware Server …" at bounding box center [212, 501] width 376 height 163
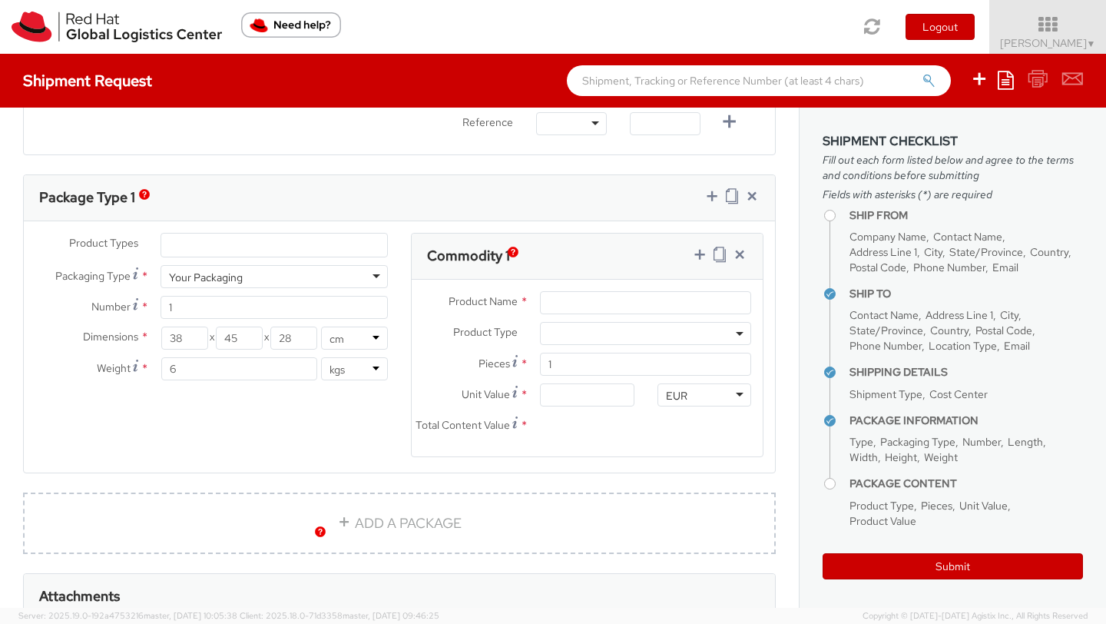
scroll to position [703, 0]
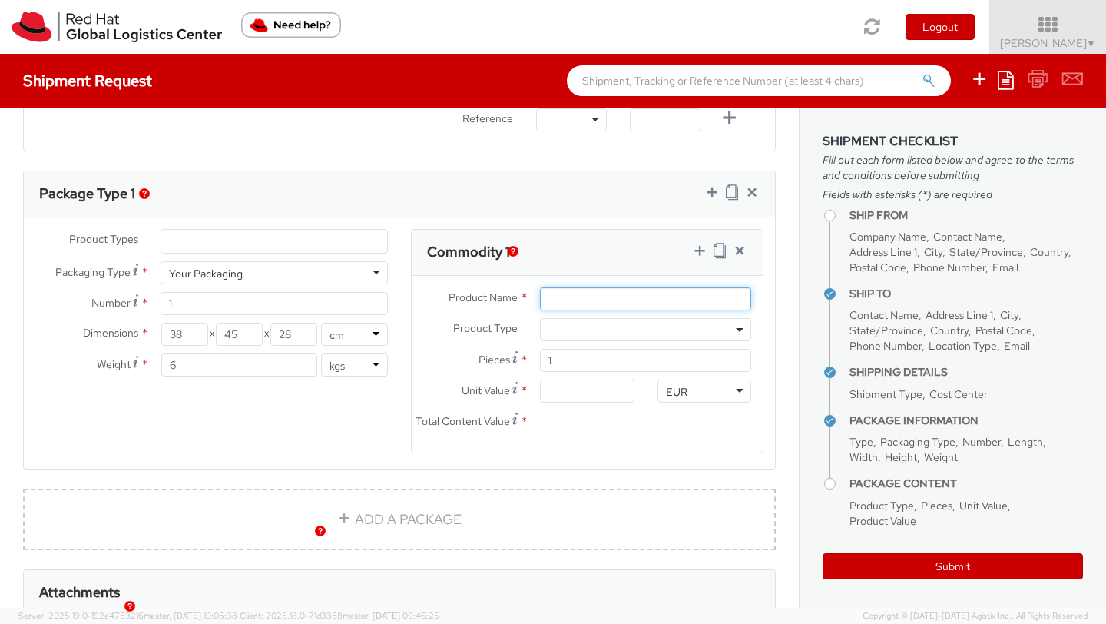
click at [552, 300] on input "Product Name *" at bounding box center [645, 298] width 211 height 23
type input "T"
type input "Branded T"
drag, startPoint x: 235, startPoint y: 336, endPoint x: 218, endPoint y: 335, distance: 16.9
click at [218, 335] on input "45" at bounding box center [239, 334] width 47 height 23
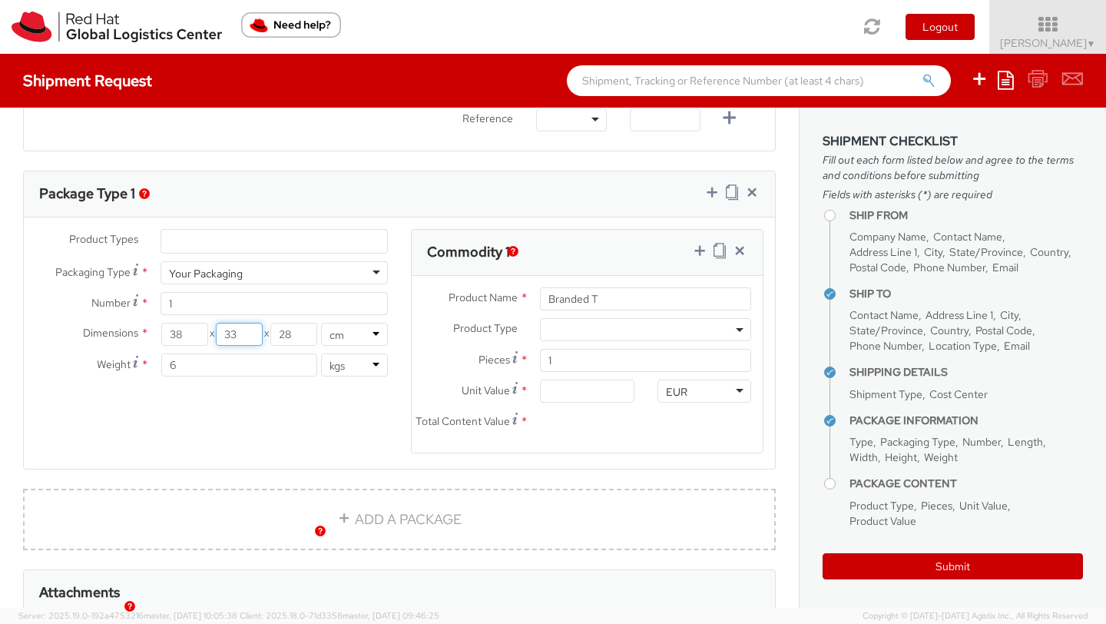
type input "33"
drag, startPoint x: 295, startPoint y: 335, endPoint x: 280, endPoint y: 336, distance: 14.6
click at [280, 336] on input "28" at bounding box center [293, 334] width 47 height 23
type input "25"
drag, startPoint x: 179, startPoint y: 372, endPoint x: 167, endPoint y: 373, distance: 11.6
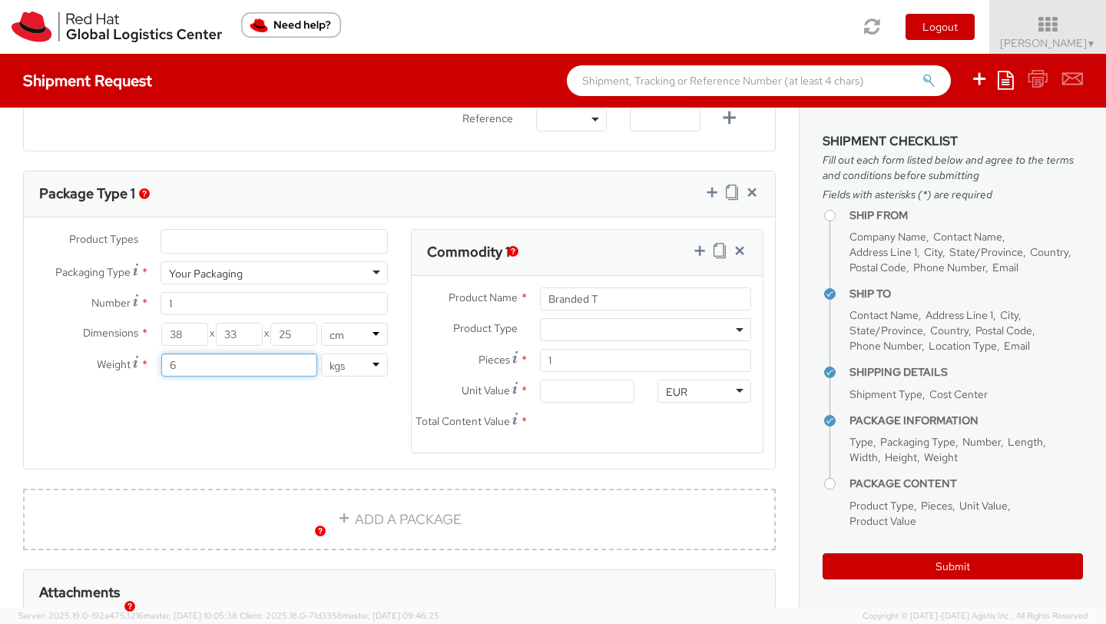
click at [166, 373] on input "6" at bounding box center [239, 364] width 156 height 23
type input "5"
click at [189, 439] on div "Product Types * Documents Docking Station Laptop Monitor Other Hardware Server …" at bounding box center [399, 350] width 751 height 243
click at [599, 298] on input "Branded T" at bounding box center [645, 298] width 211 height 23
type input "Branded T-Shirt"
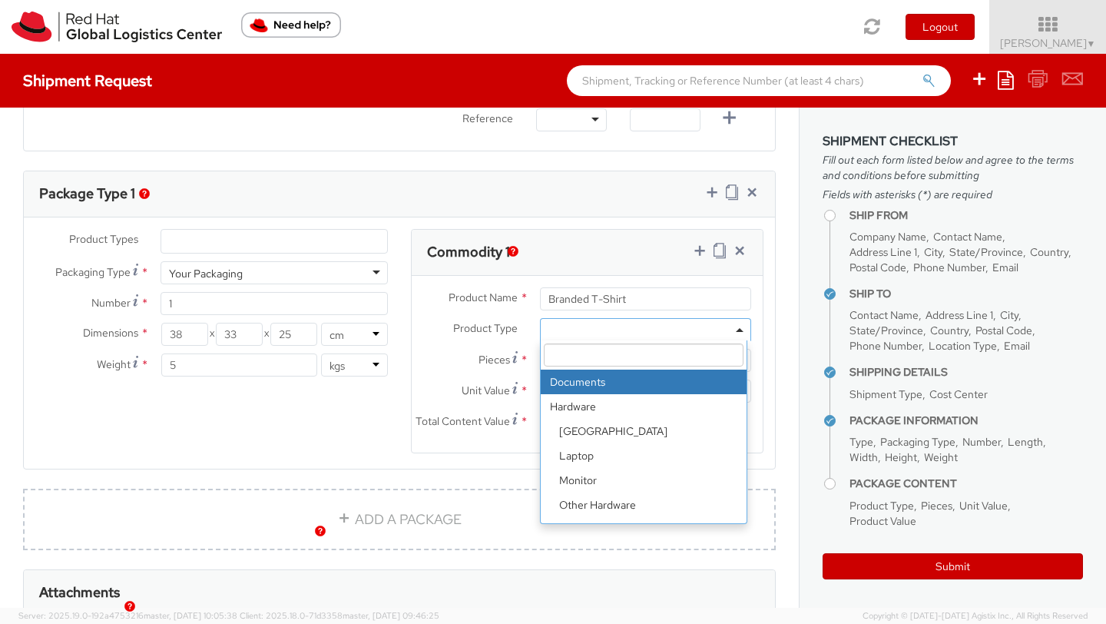
click at [572, 332] on span at bounding box center [645, 329] width 211 height 23
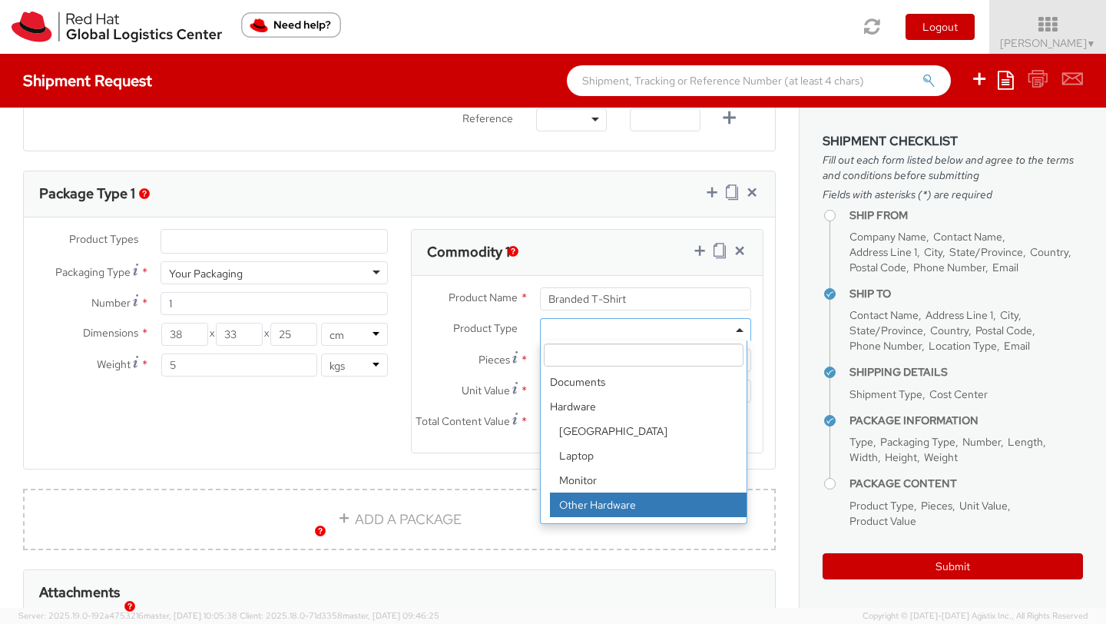
scroll to position [68, 0]
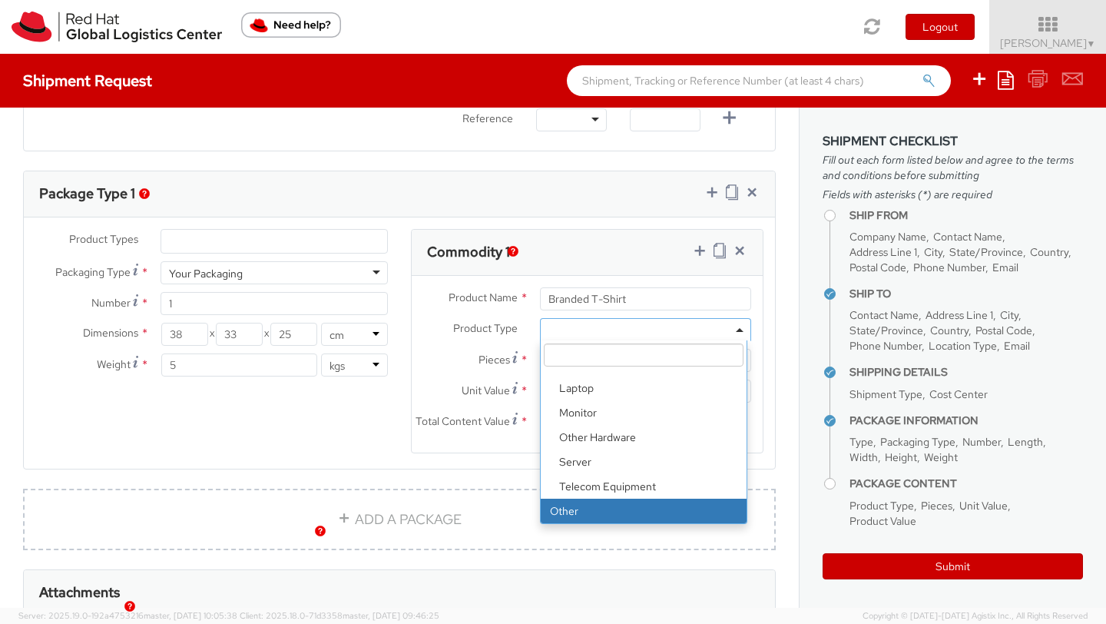
select select "OTHER"
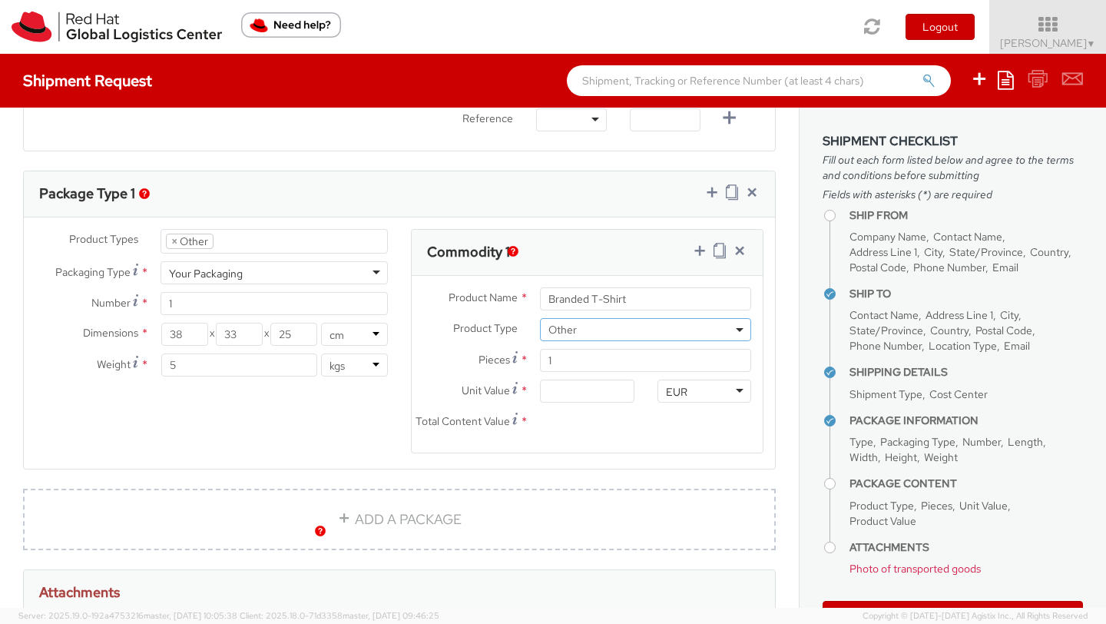
scroll to position [123, 0]
drag, startPoint x: 560, startPoint y: 363, endPoint x: 517, endPoint y: 363, distance: 43.0
click at [517, 363] on div "Pieces * 1" at bounding box center [587, 360] width 351 height 23
type input "2"
type input "0.00"
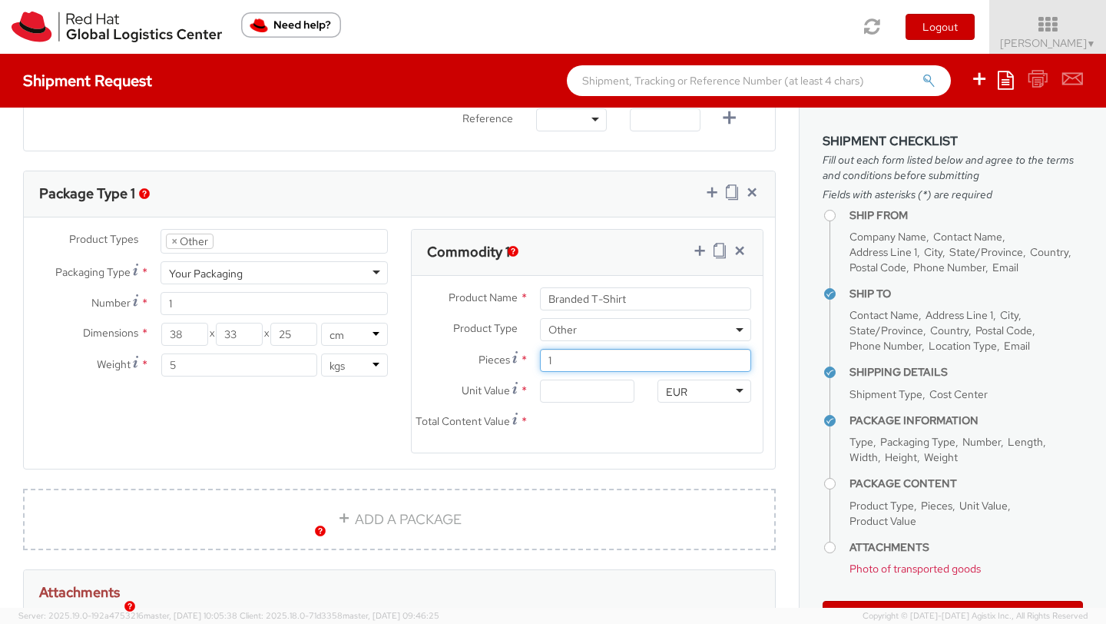
type input "0.00"
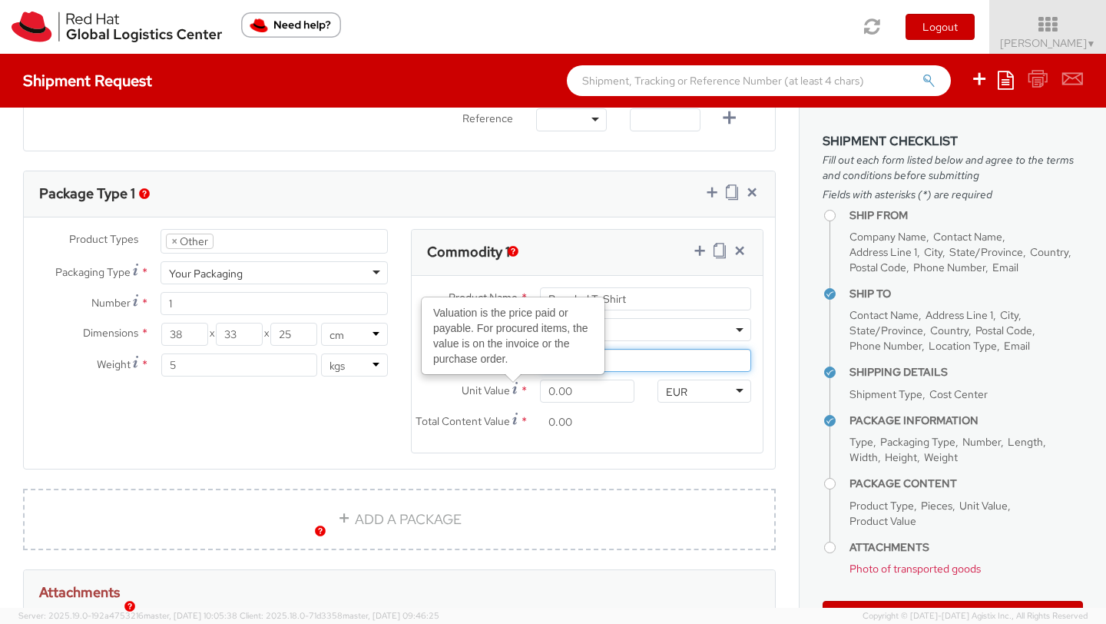
type input "25"
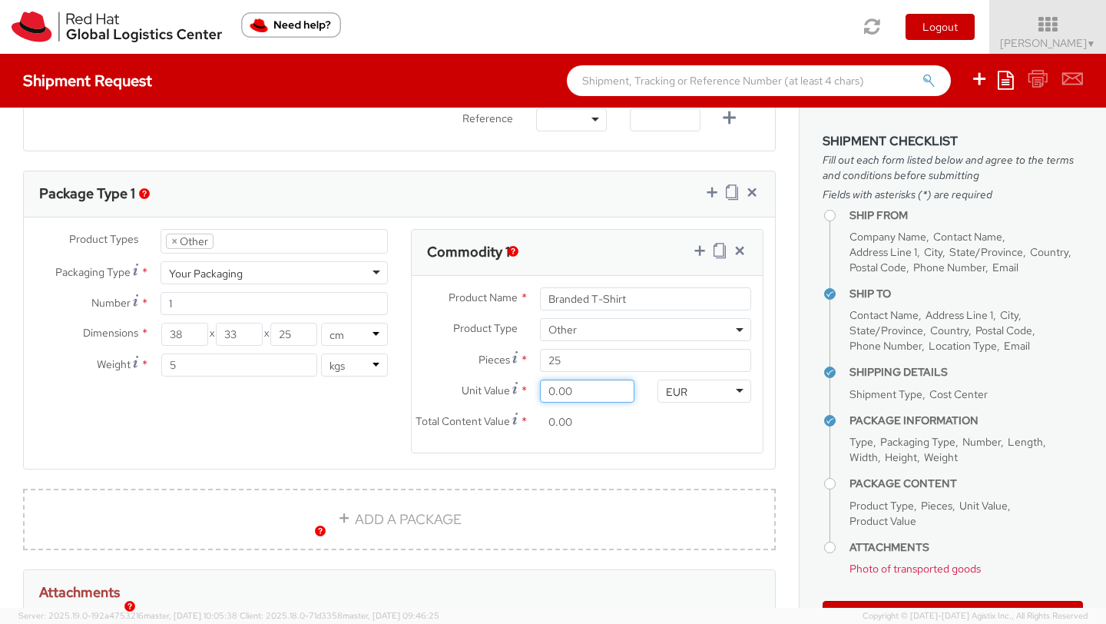
drag, startPoint x: 548, startPoint y: 395, endPoint x: 528, endPoint y: 395, distance: 20.0
click at [528, 395] on div "0.00" at bounding box center [586, 390] width 117 height 23
type input "8.00"
type input "200.00"
click at [317, 536] on link "ADD A PACKAGE" at bounding box center [399, 519] width 753 height 61
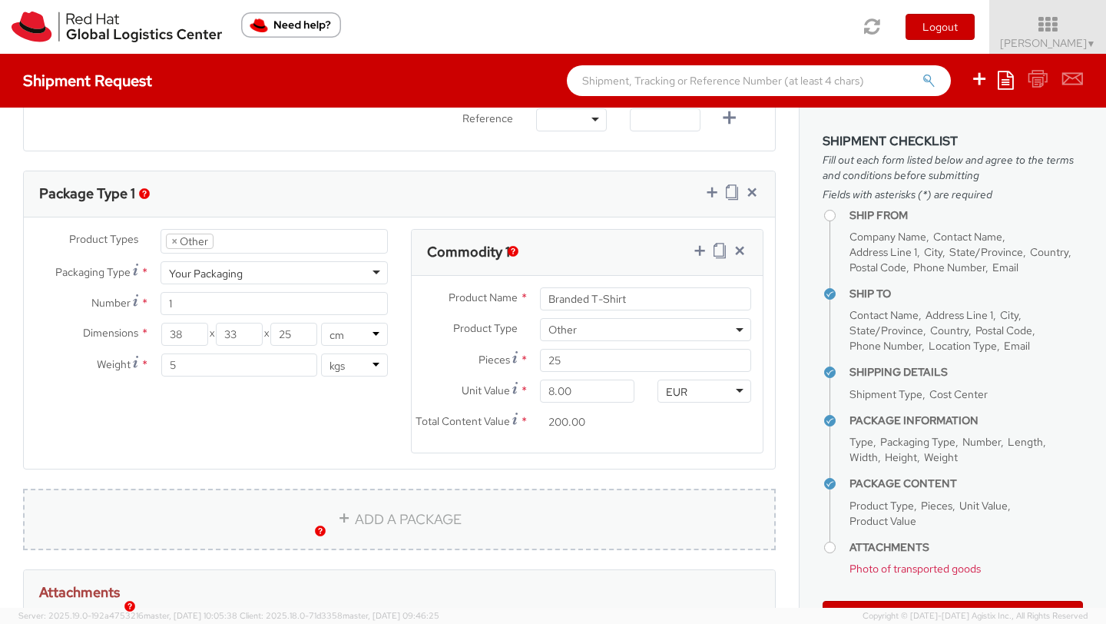
select select
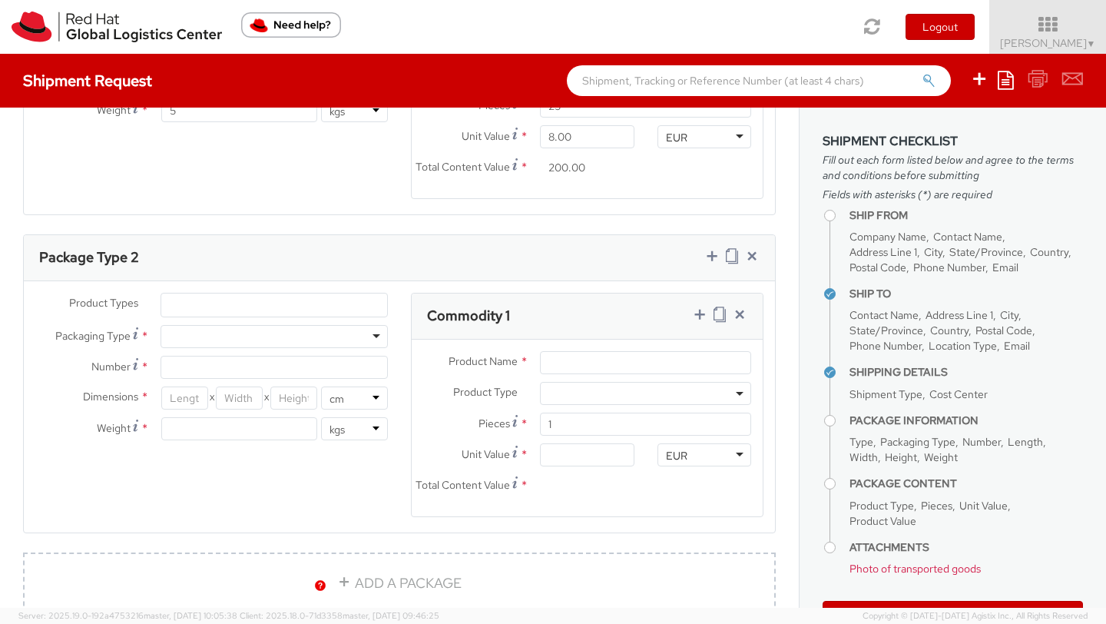
scroll to position [984, 0]
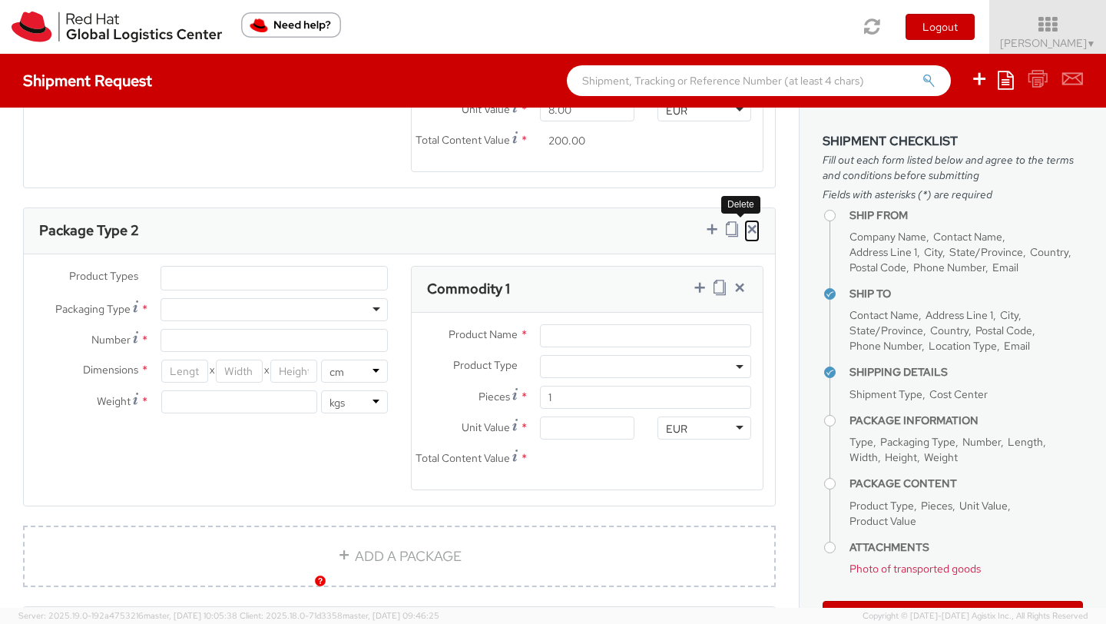
click at [744, 237] on icon at bounding box center [751, 228] width 15 height 15
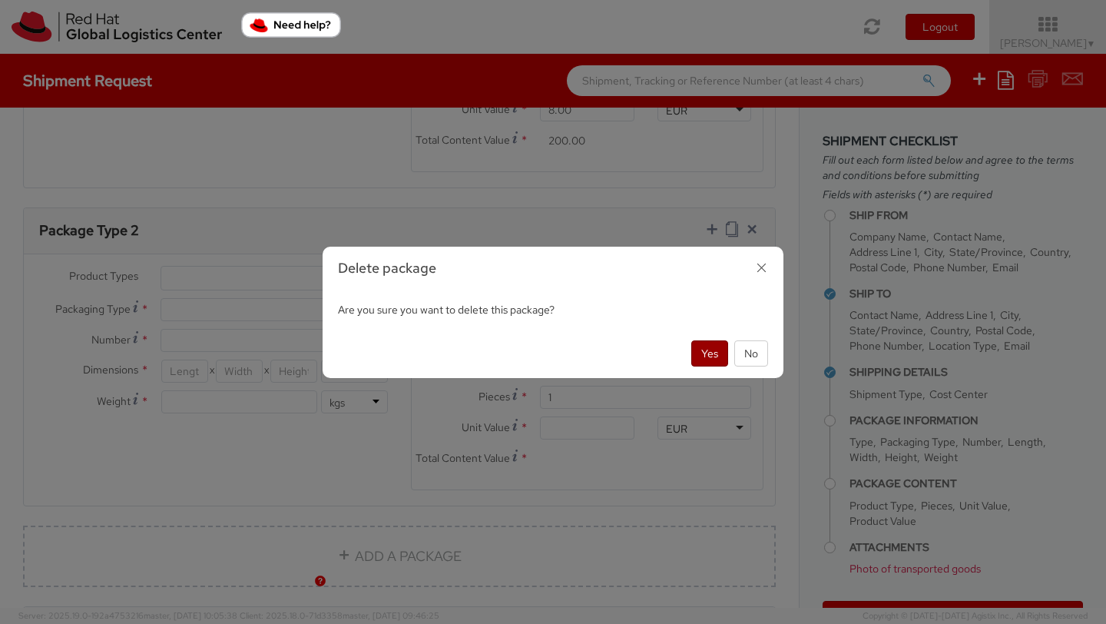
click at [712, 356] on button "Yes" at bounding box center [709, 353] width 37 height 26
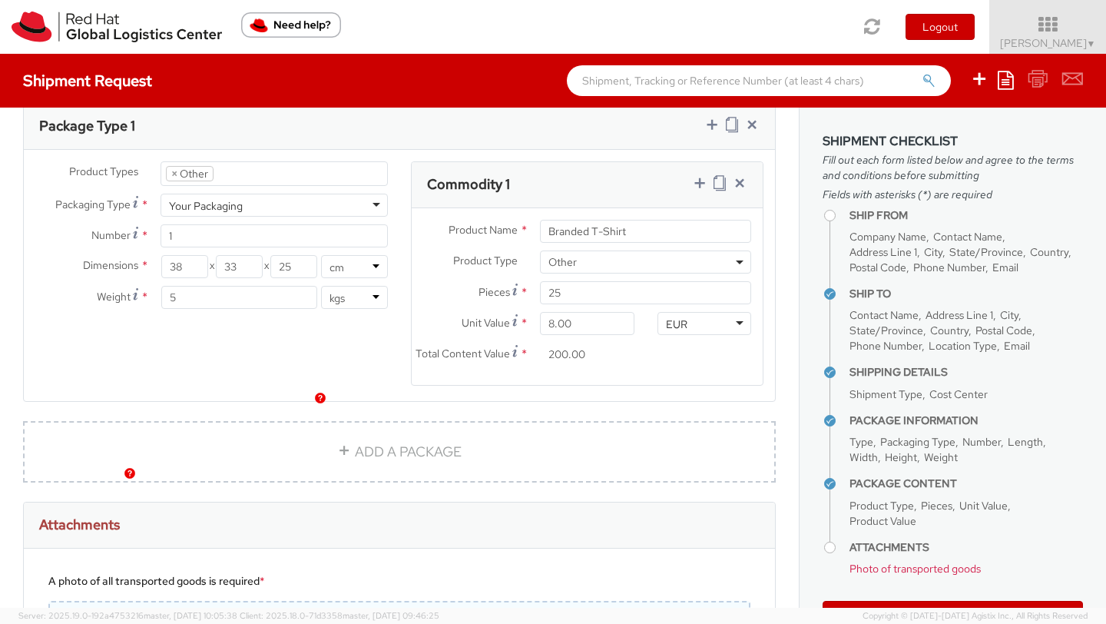
scroll to position [676, 0]
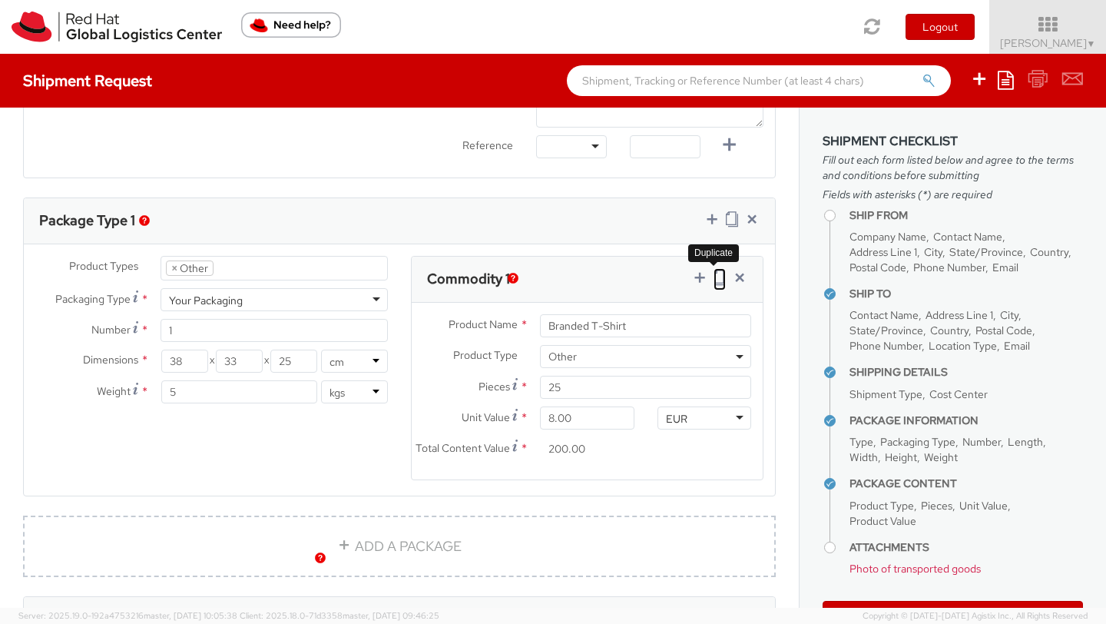
click at [714, 279] on icon at bounding box center [720, 277] width 12 height 15
select select "OTHER"
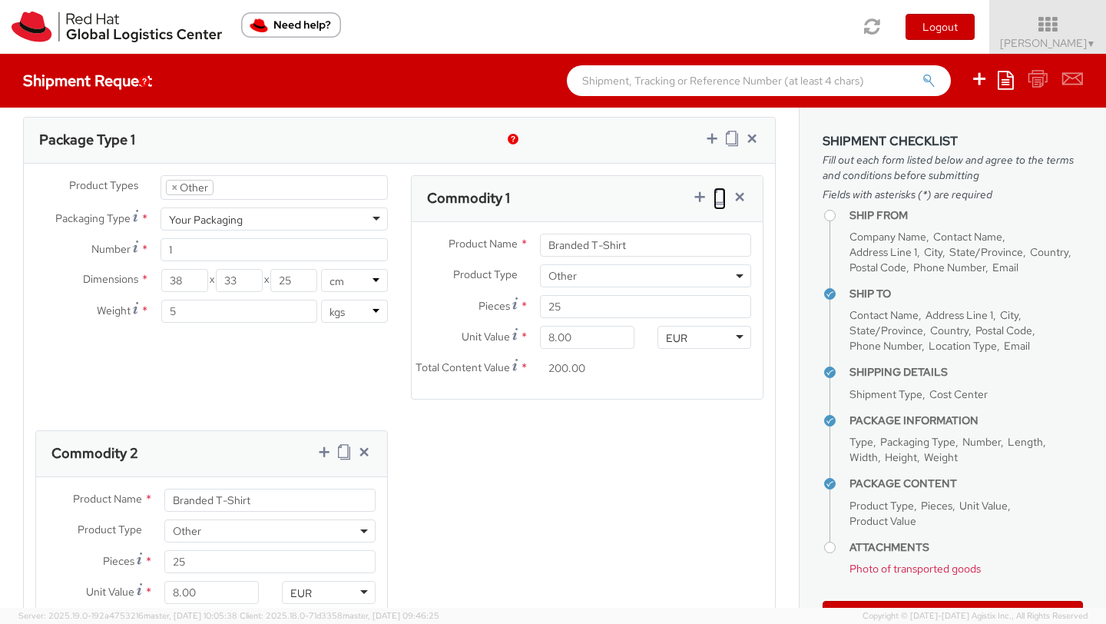
scroll to position [863, 0]
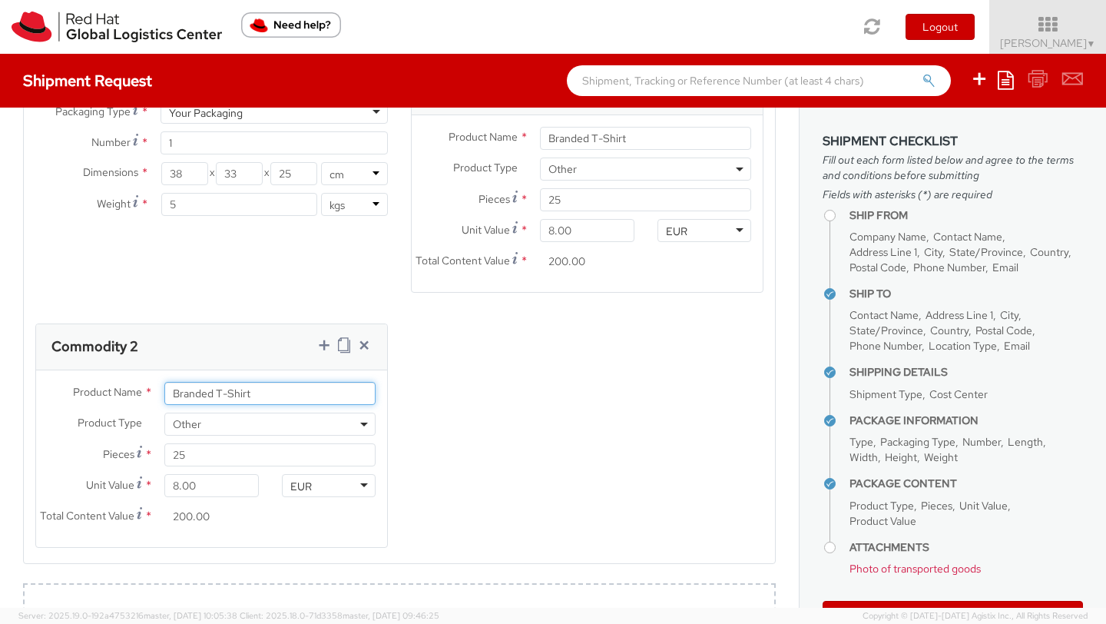
drag, startPoint x: 262, startPoint y: 408, endPoint x: 160, endPoint y: 406, distance: 102.2
click at [160, 405] on div "Branded T-Shirt" at bounding box center [270, 393] width 234 height 23
click at [210, 405] on input "Promotinal Signage" at bounding box center [269, 393] width 211 height 23
type input "Promotional Signage"
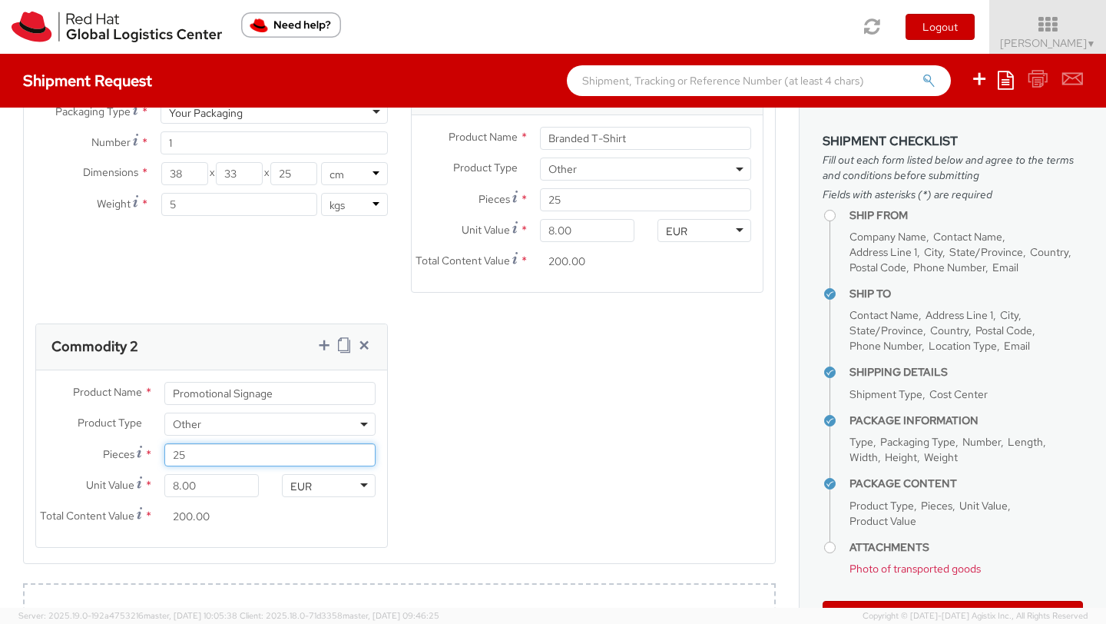
drag, startPoint x: 214, startPoint y: 464, endPoint x: 169, endPoint y: 465, distance: 44.6
click at [169, 465] on input "25" at bounding box center [269, 454] width 211 height 23
type input "1"
type input "8.00"
type input "1"
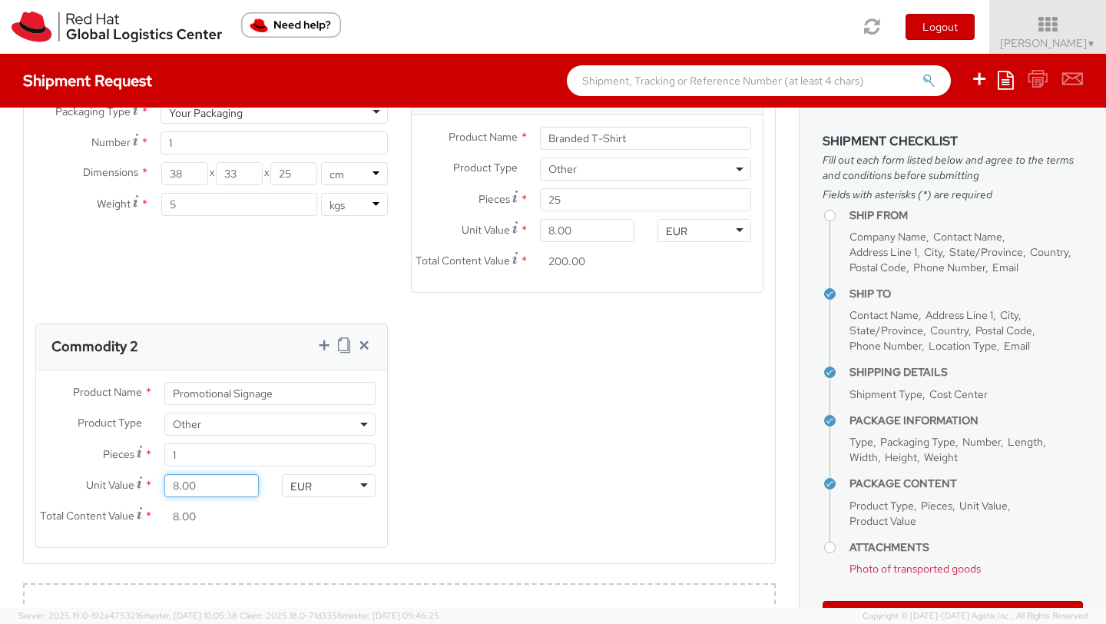
drag, startPoint x: 176, startPoint y: 499, endPoint x: 161, endPoint y: 499, distance: 15.4
click at [161, 497] on div "8.00" at bounding box center [211, 485] width 117 height 23
type input "5.00"
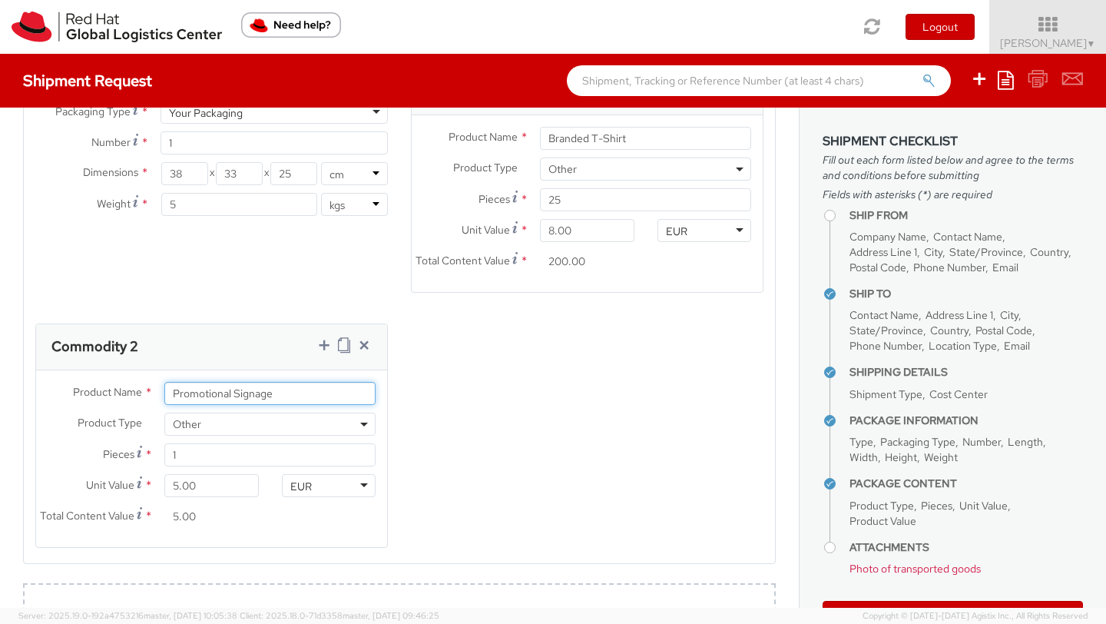
click at [287, 405] on input "Promotional Signage" at bounding box center [269, 393] width 211 height 23
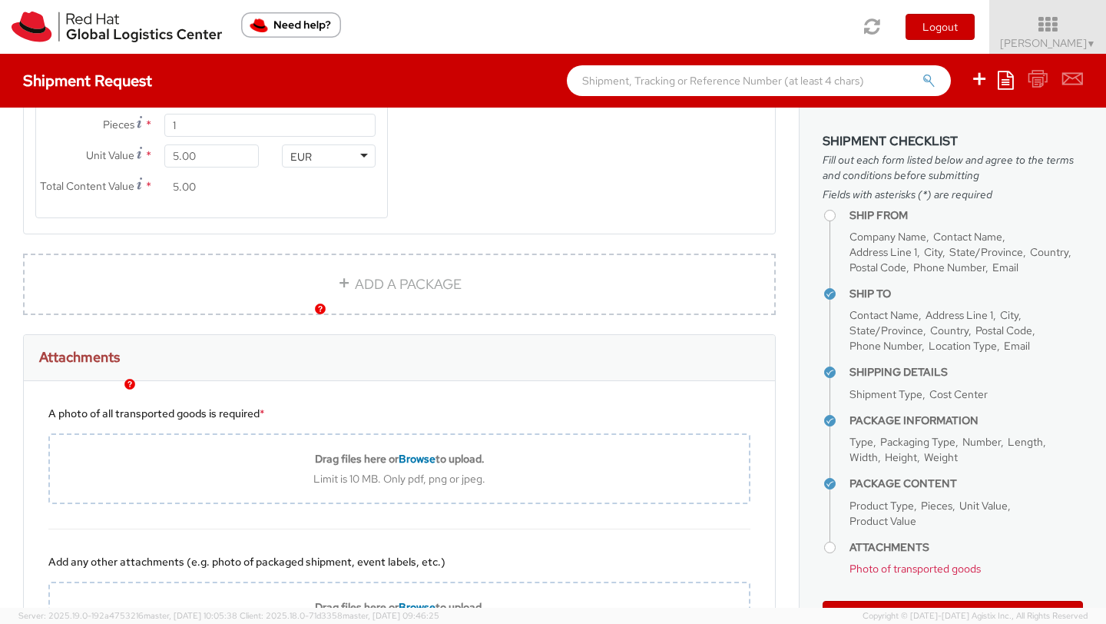
scroll to position [1300, 0]
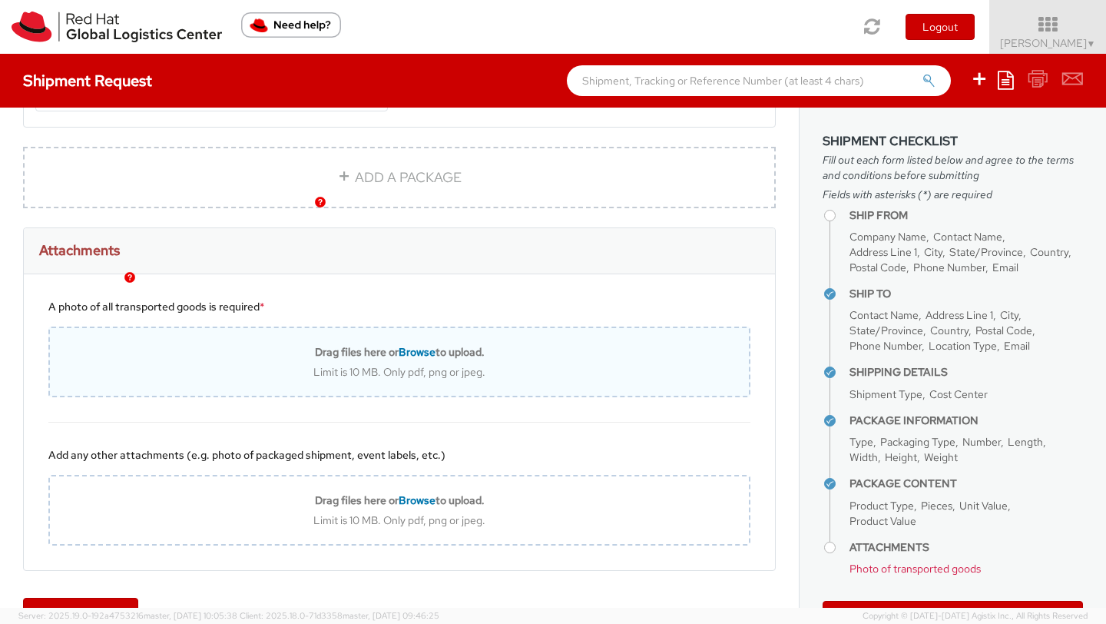
type input "Promotional Signage in plexiglas frame"
click at [414, 359] on span "Browse" at bounding box center [417, 352] width 37 height 14
type input "C:\fakepath\IMG_3177.jpeg"
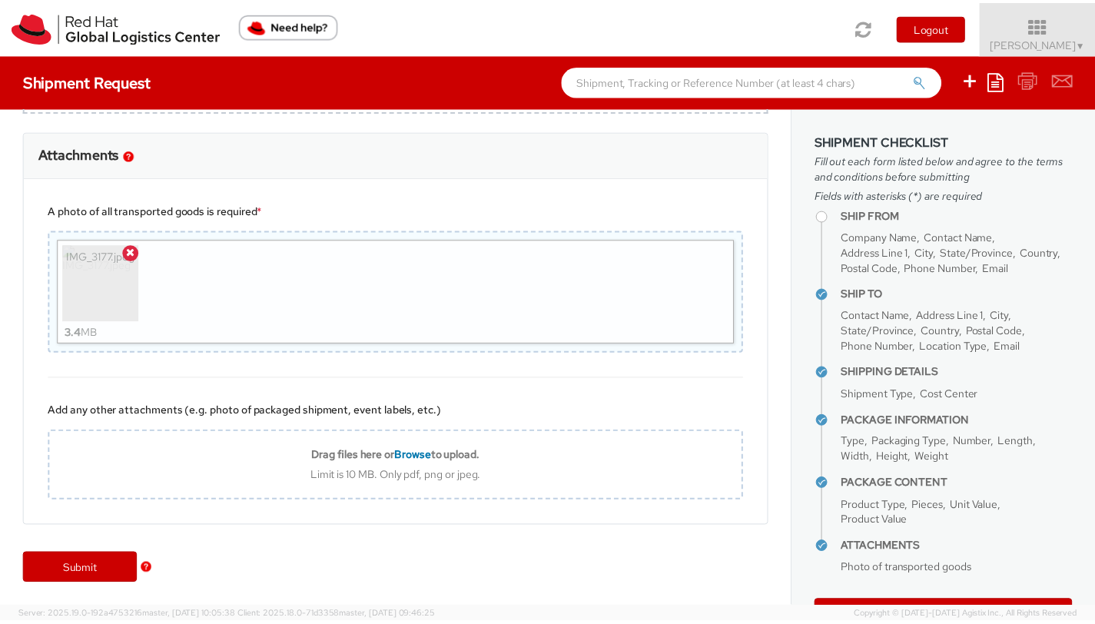
scroll to position [1422, 0]
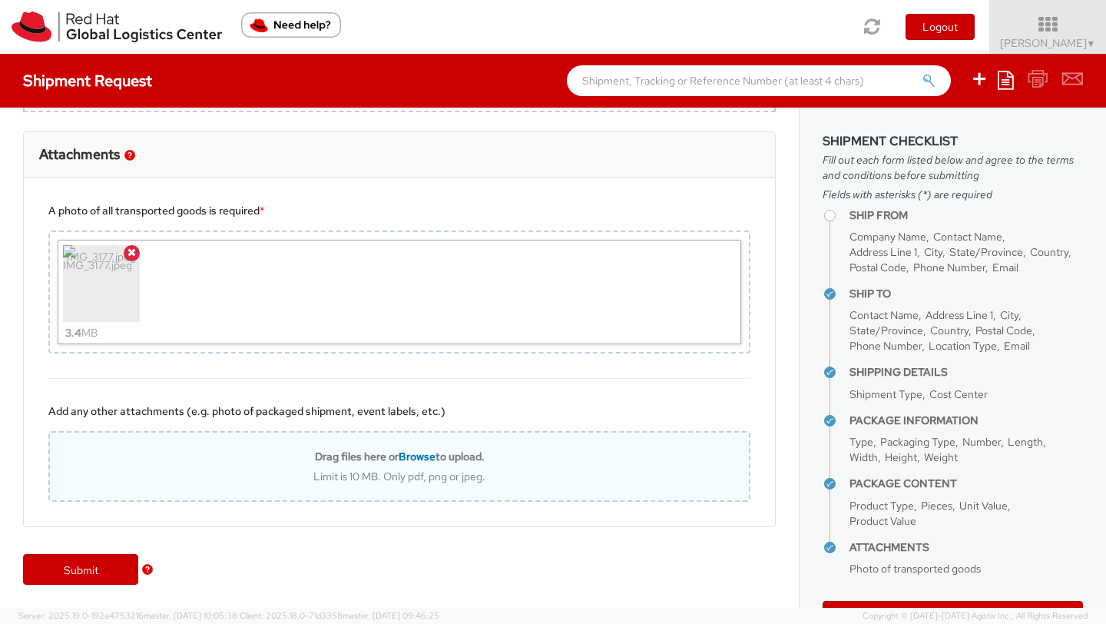
click at [417, 457] on span "Browse" at bounding box center [417, 456] width 37 height 14
type input "C:\fakepath\IMG_3178.jpg"
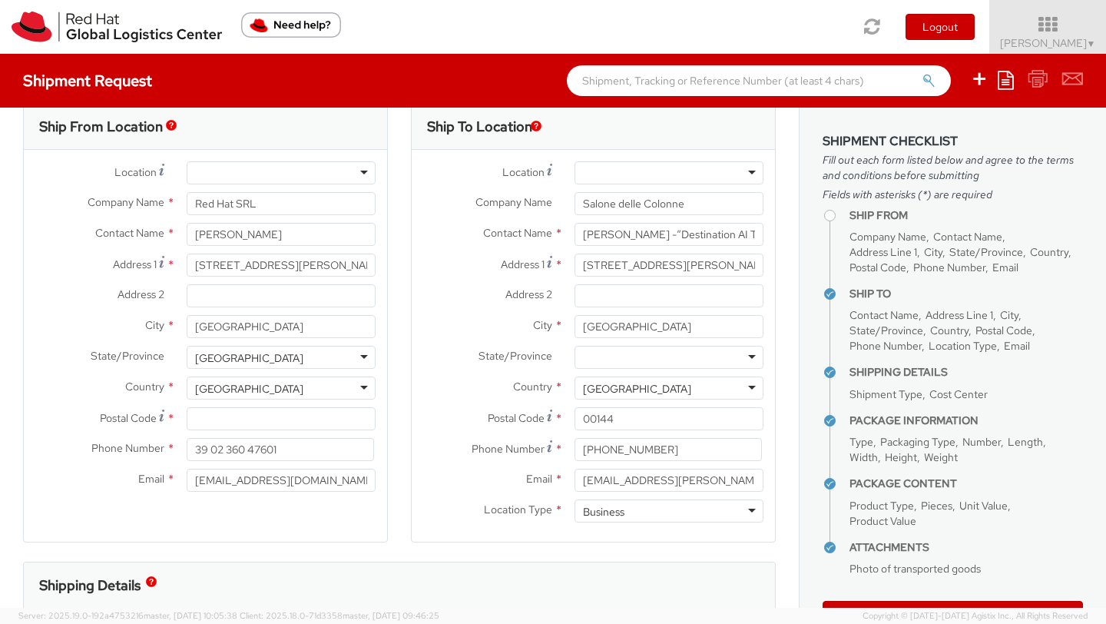
scroll to position [0, 0]
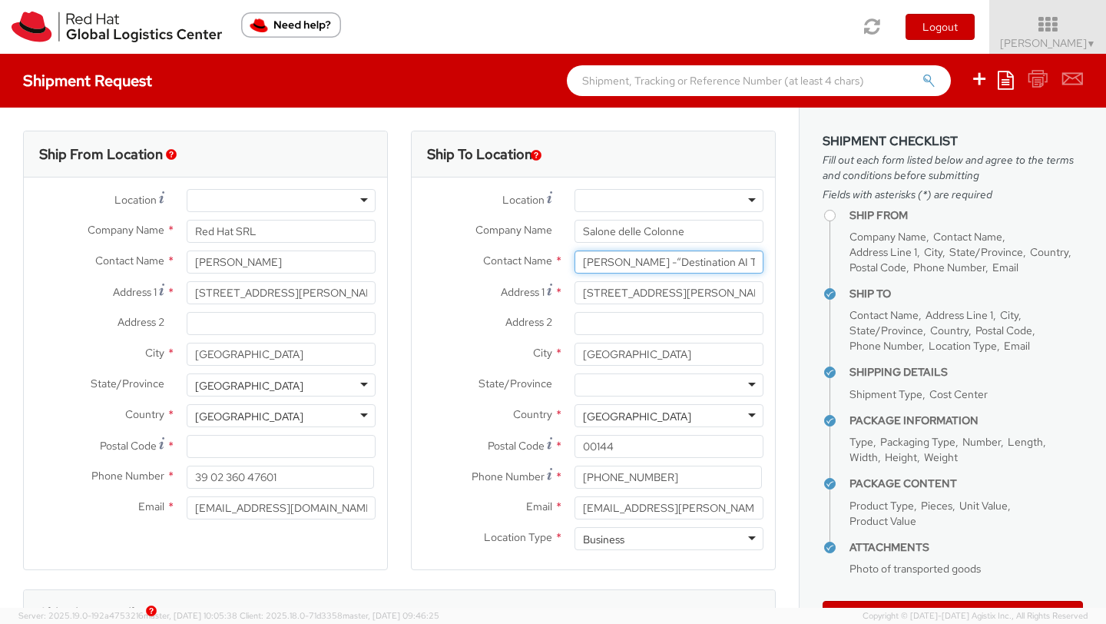
click at [664, 267] on input "Donatella Castelli -“Destination AI TD SYNNEX 23/9" at bounding box center [669, 261] width 189 height 23
drag, startPoint x: 661, startPoint y: 264, endPoint x: 769, endPoint y: 265, distance: 107.5
click at [769, 265] on div "Ship To Location Location * RH - Amsterdam - MSO RH - Amsterdam Data Center RH …" at bounding box center [593, 360] width 388 height 459
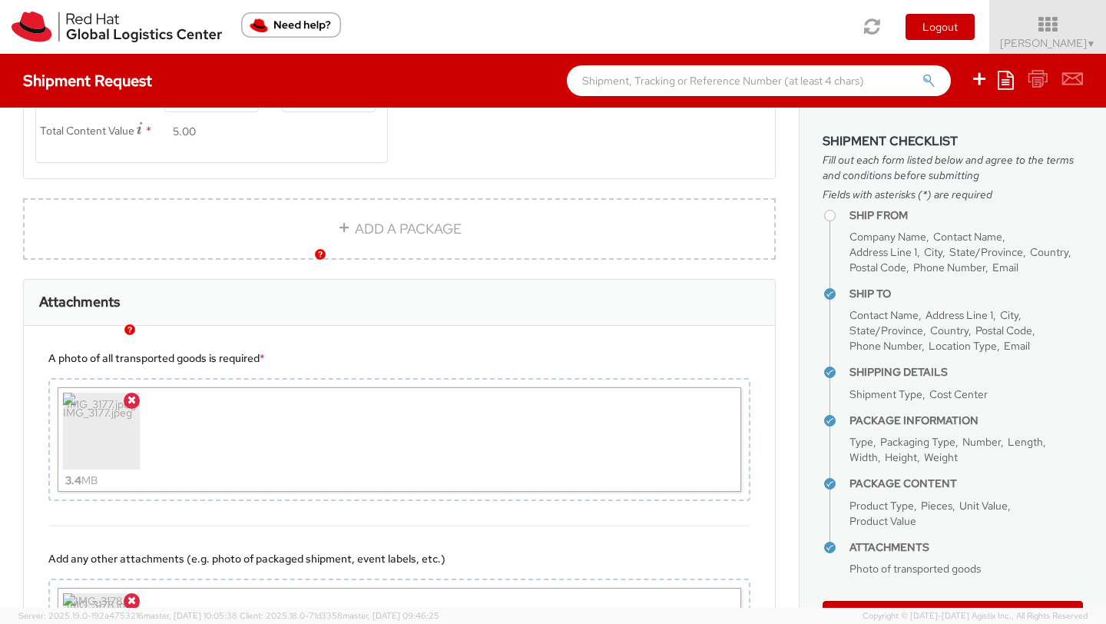
scroll to position [1249, 0]
type input "Donatella Castelli"
click at [134, 404] on icon at bounding box center [132, 398] width 8 height 11
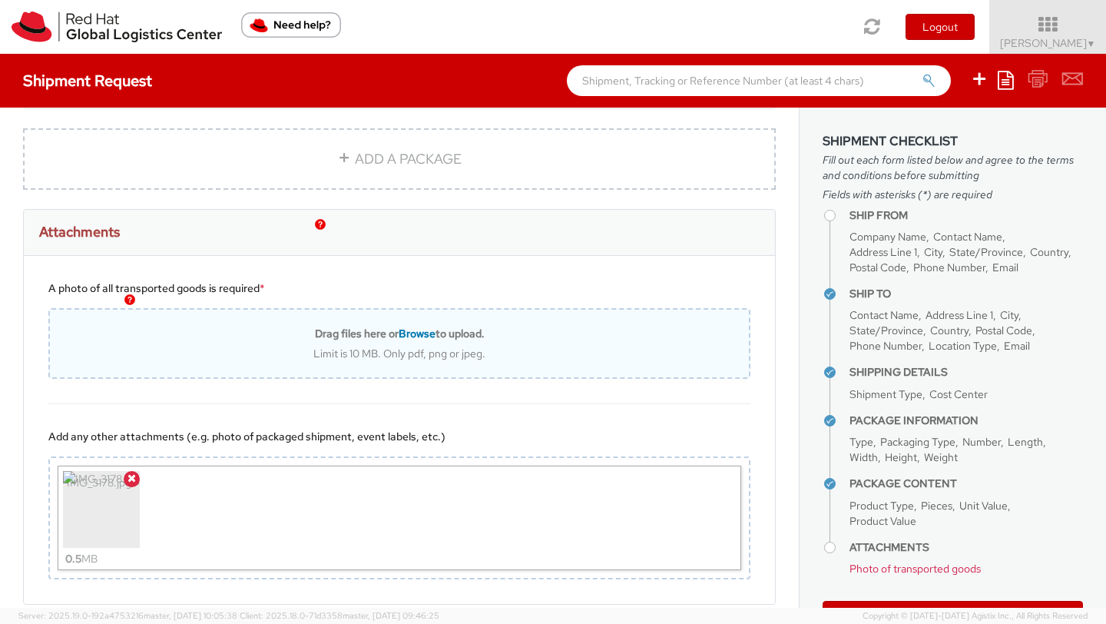
scroll to position [1330, 0]
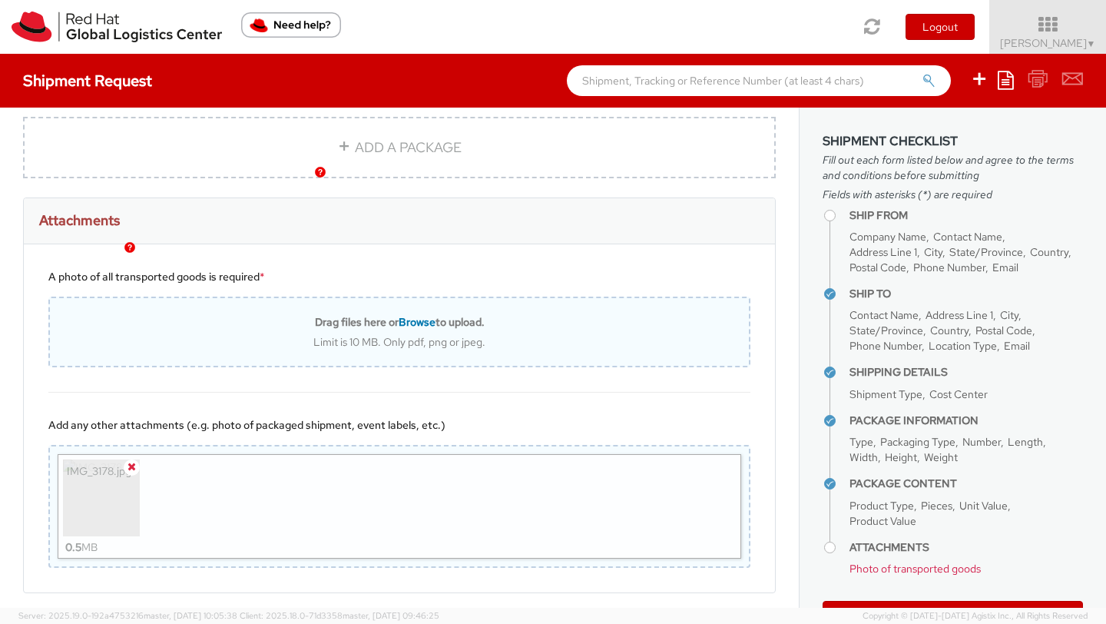
click at [130, 472] on icon at bounding box center [132, 466] width 8 height 11
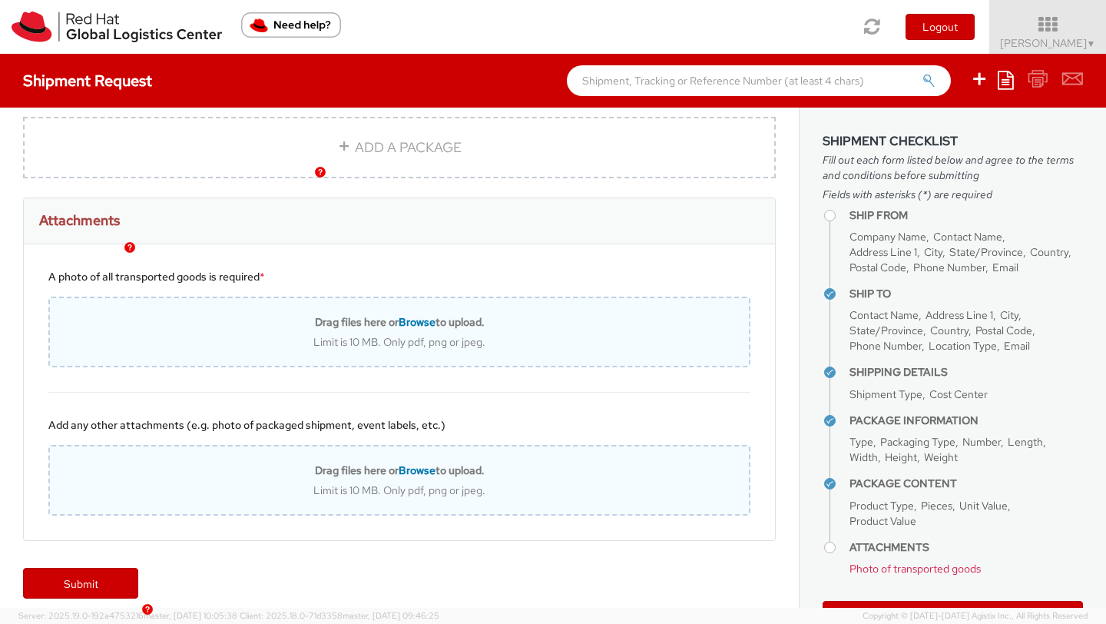
click at [410, 329] on span "Browse" at bounding box center [417, 322] width 37 height 14
type input "C:\fakepath\IMG_3177.jpeg"
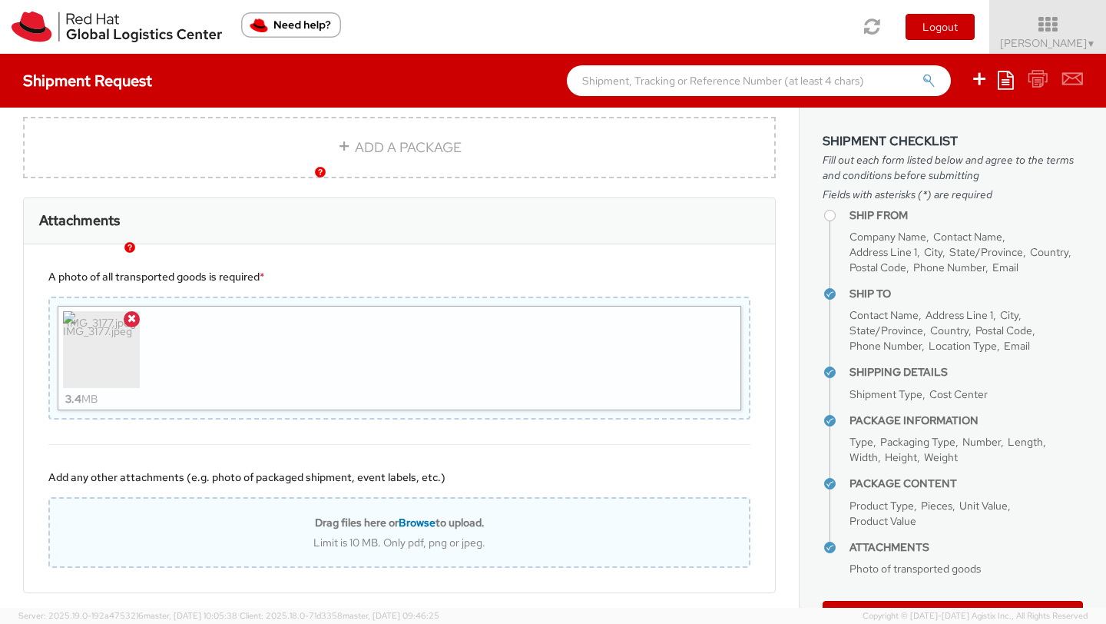
click at [399, 529] on span "Browse" at bounding box center [417, 522] width 37 height 14
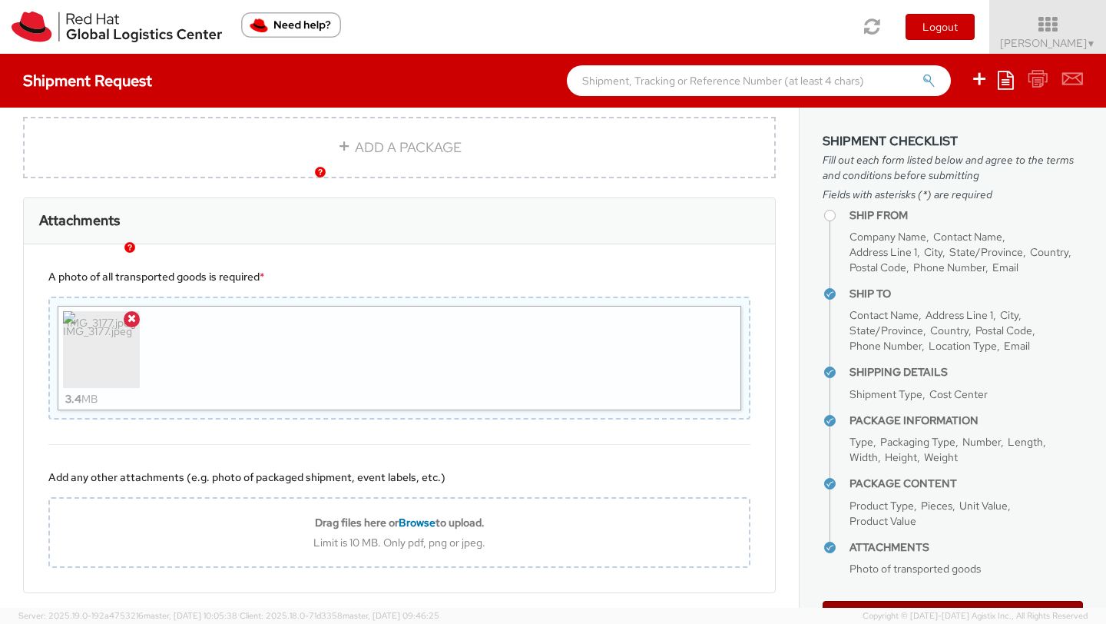
type input "C:\fakepath\IMG_3177.jpeg"
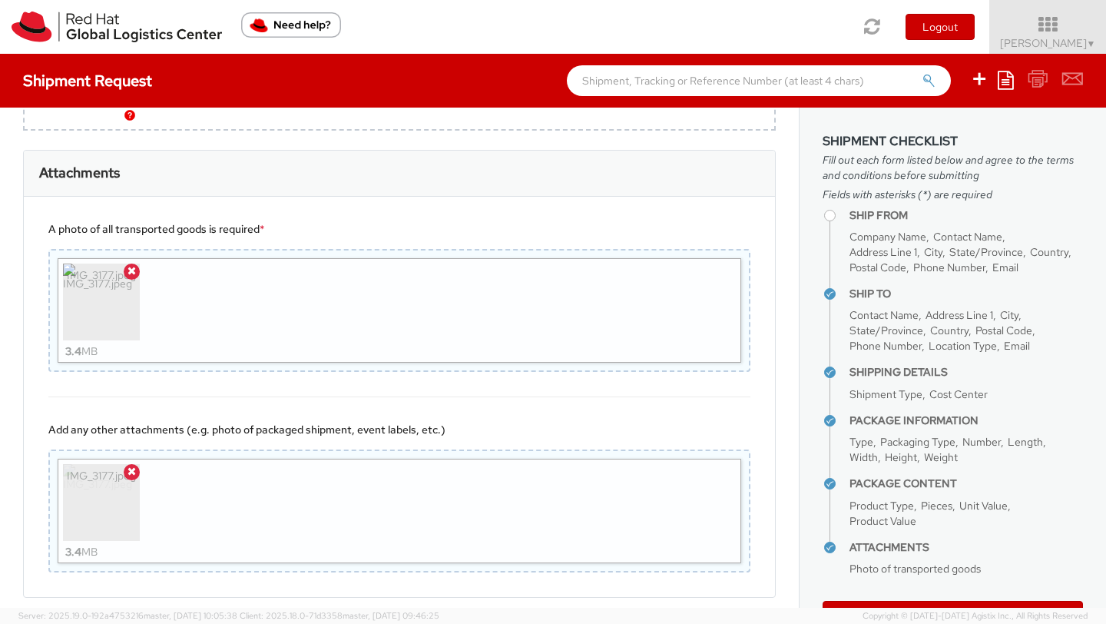
scroll to position [1474, 0]
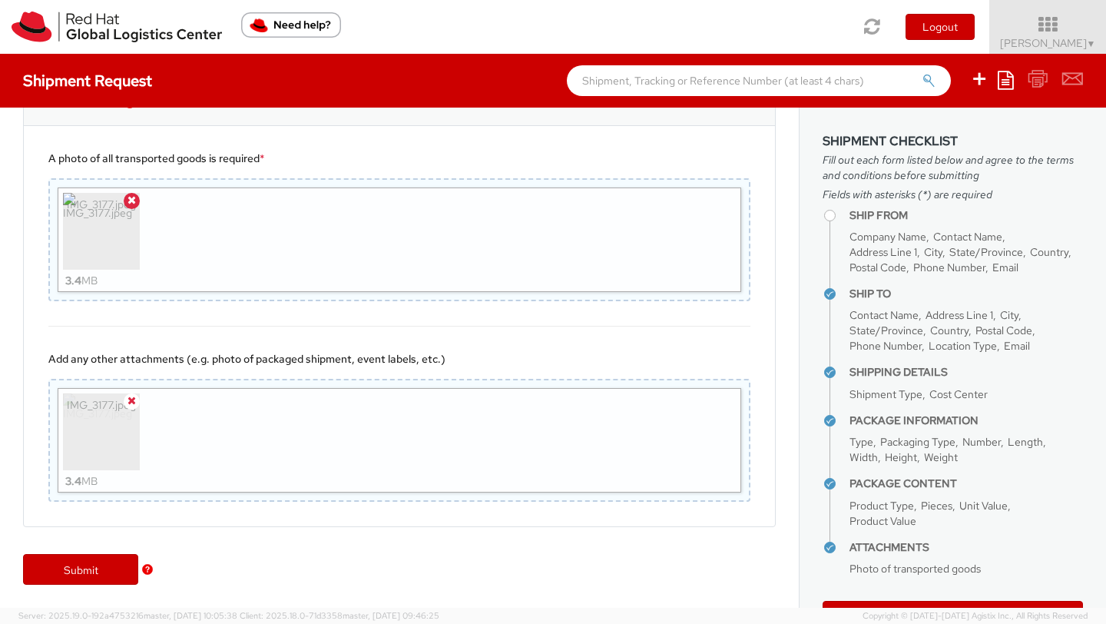
click at [131, 404] on icon at bounding box center [132, 400] width 8 height 11
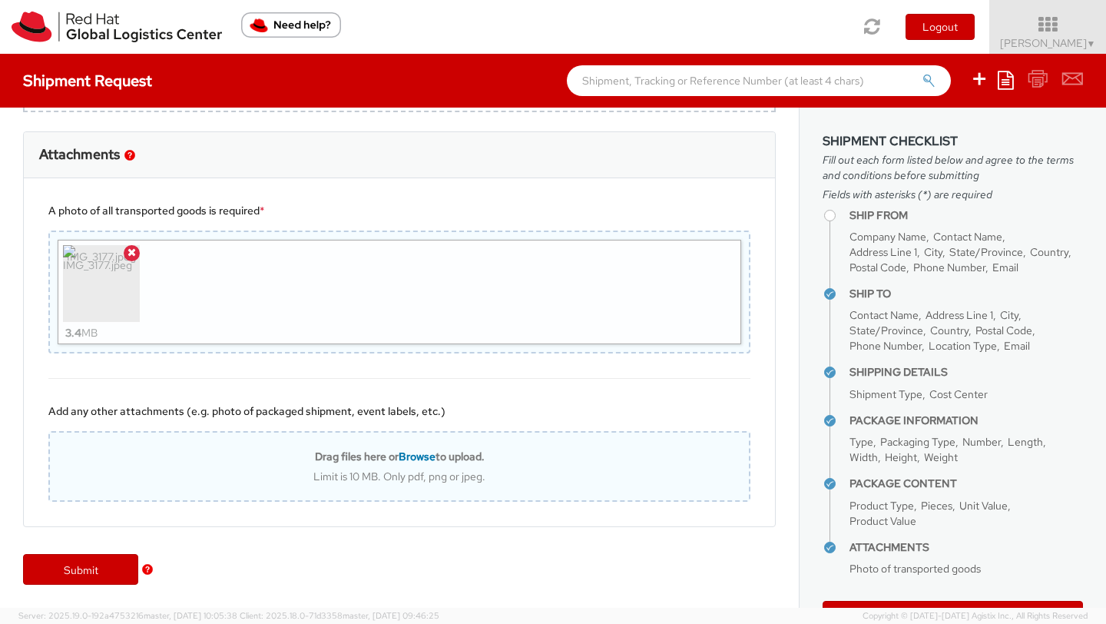
scroll to position [1422, 0]
click at [418, 455] on span "Browse" at bounding box center [417, 456] width 37 height 14
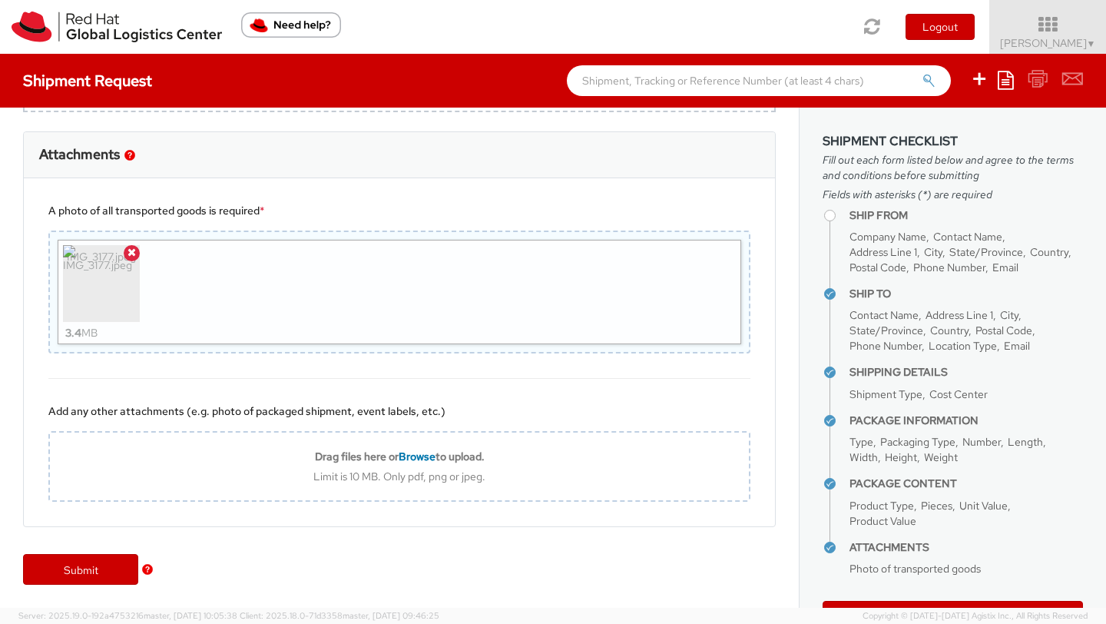
type input "C:\fakepath\IMG_3178.jpg"
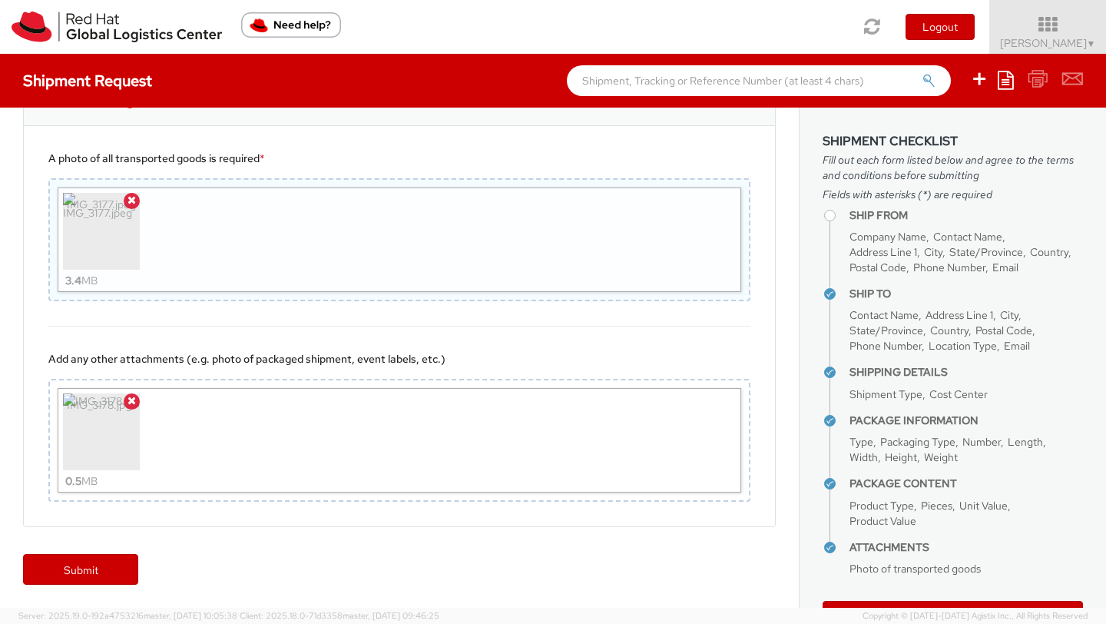
scroll to position [1474, 0]
click at [110, 570] on link "Submit" at bounding box center [80, 569] width 115 height 31
click at [71, 579] on link "Submit" at bounding box center [80, 569] width 115 height 31
click at [114, 563] on link "Submit" at bounding box center [80, 569] width 115 height 31
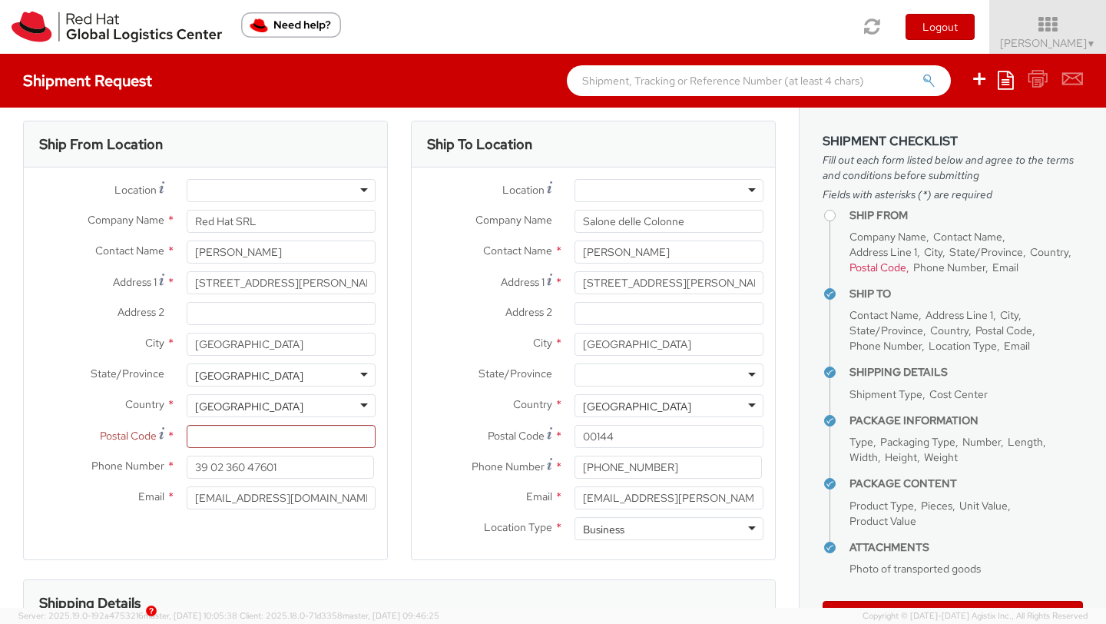
scroll to position [0, 0]
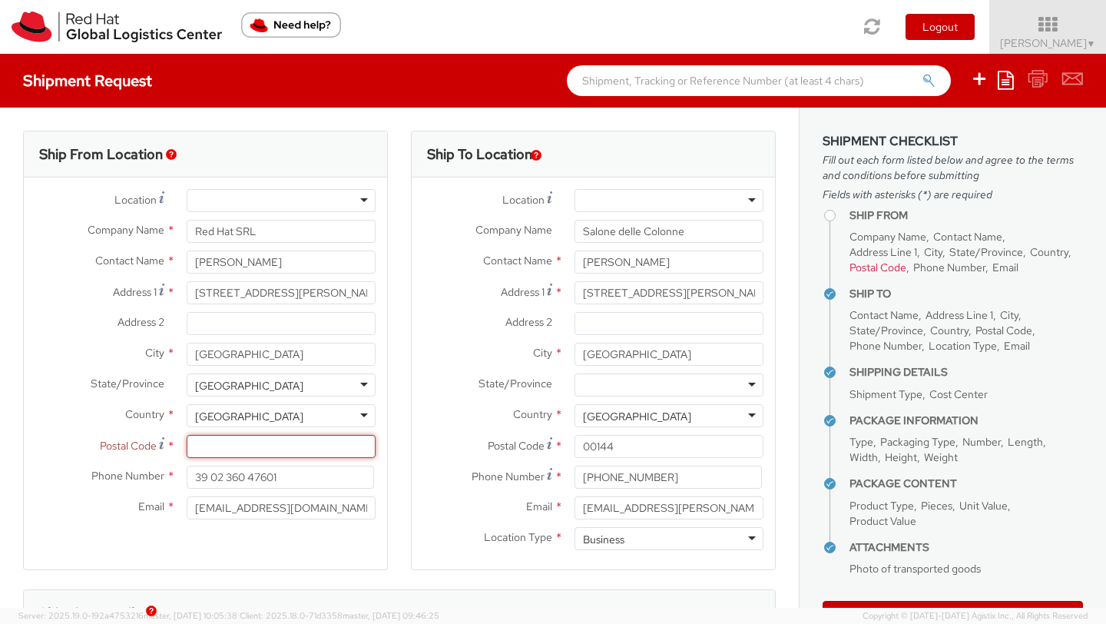
click at [232, 449] on input "Postal Code *" at bounding box center [281, 446] width 189 height 23
type input "20124"
type input "Red Hat Srl"
type input "via Fara 26"
type input "4° piano"
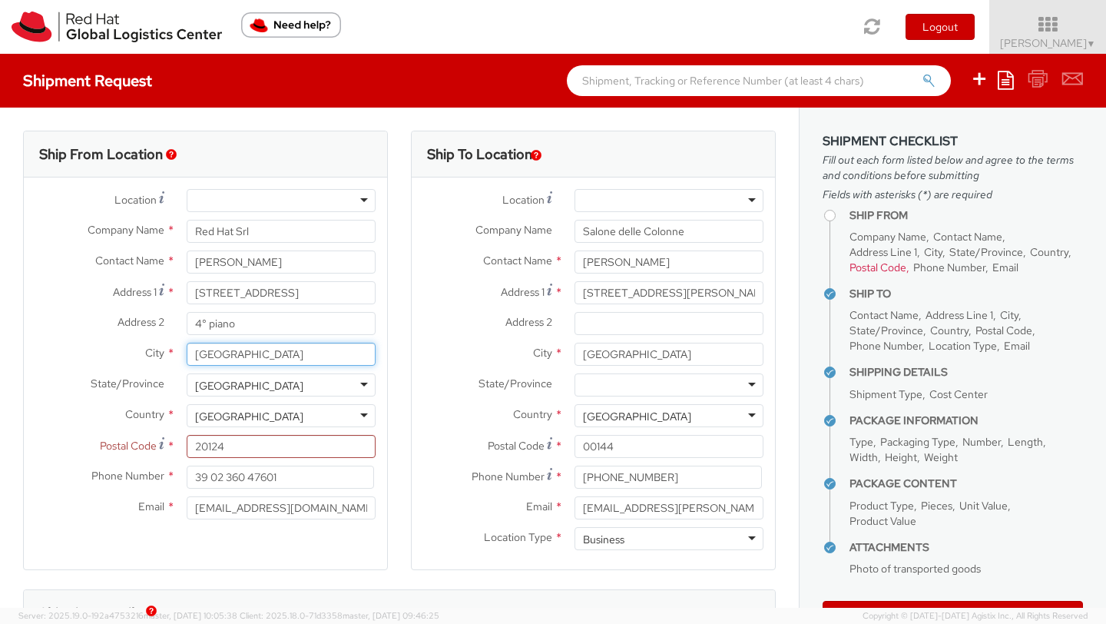
type input "Milano"
type input "3248174166"
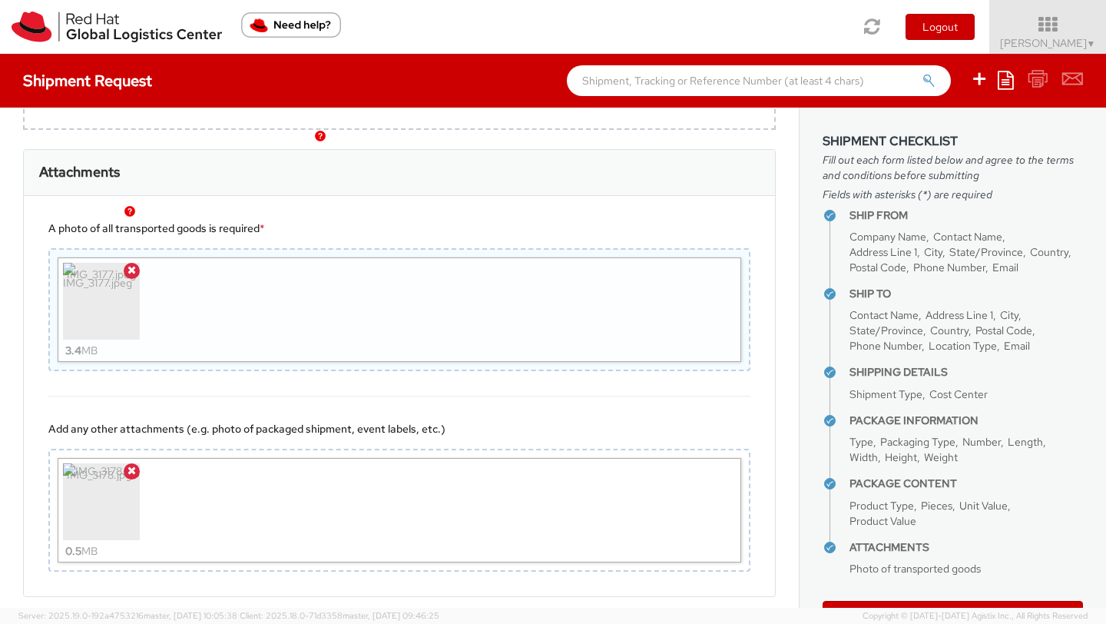
scroll to position [1465, 0]
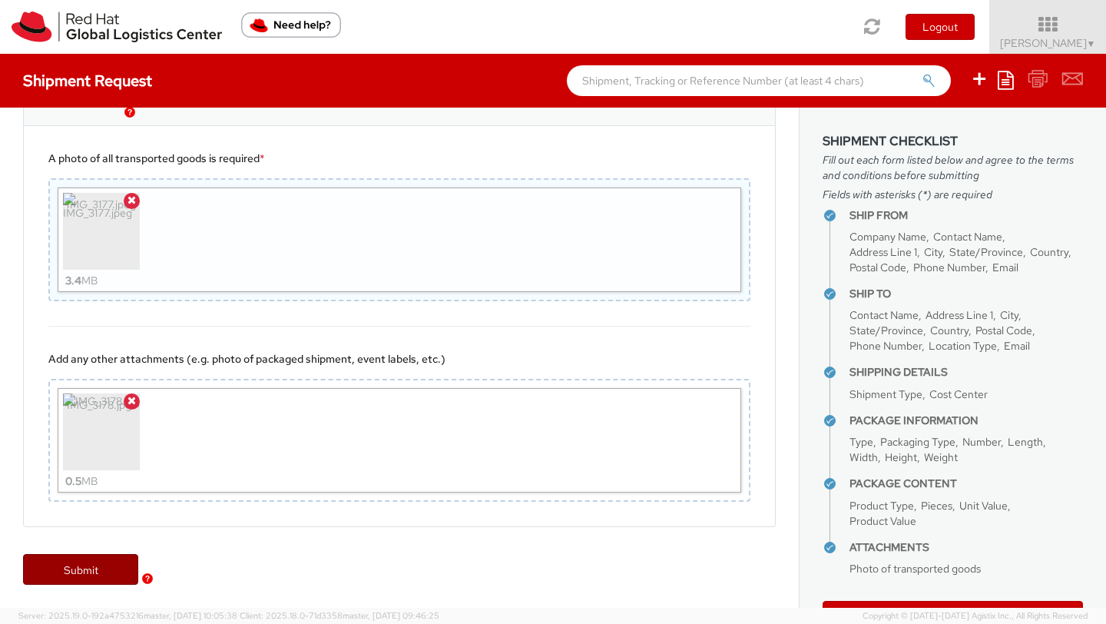
click at [91, 578] on link "Submit" at bounding box center [80, 569] width 115 height 31
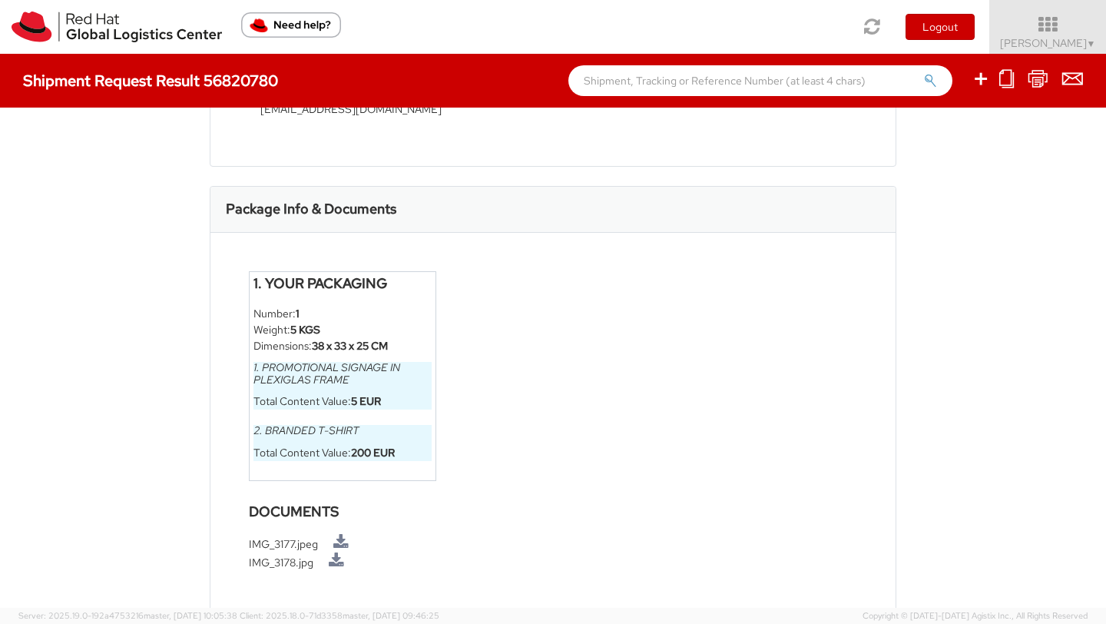
scroll to position [777, 0]
